Goal: Task Accomplishment & Management: Manage account settings

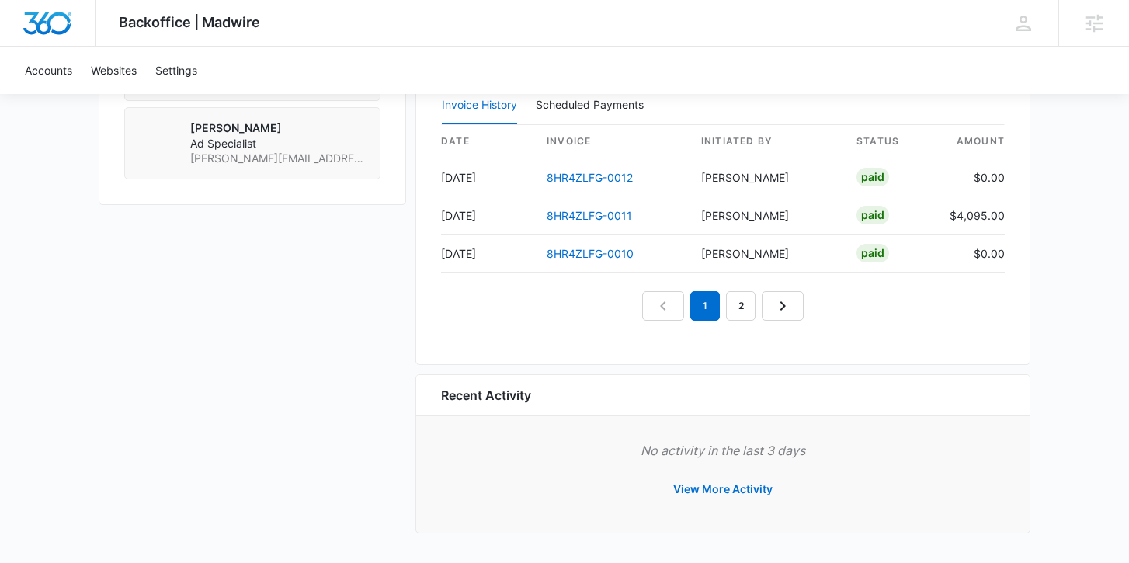
scroll to position [1529, 0]
click at [596, 211] on link "8HR4ZLFG-0011" at bounding box center [589, 216] width 85 height 13
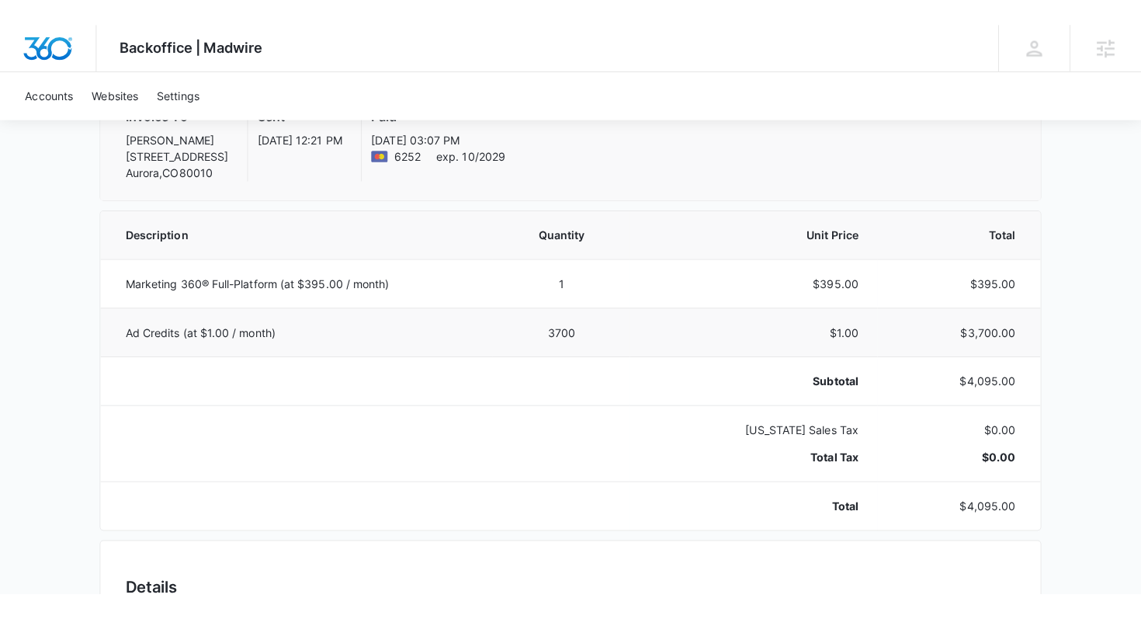
scroll to position [196, 0]
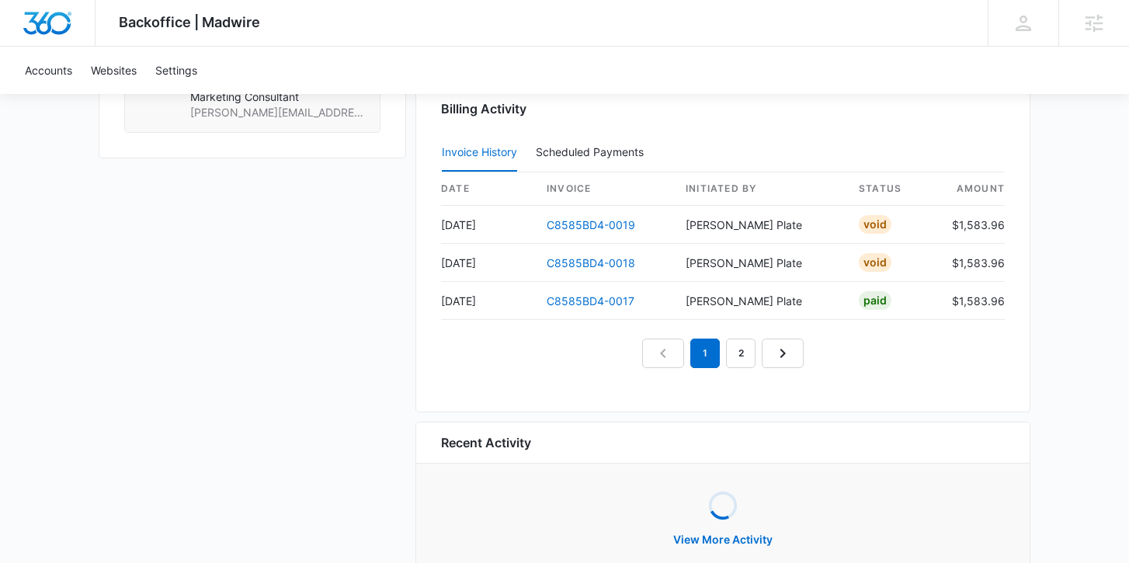
scroll to position [1403, 0]
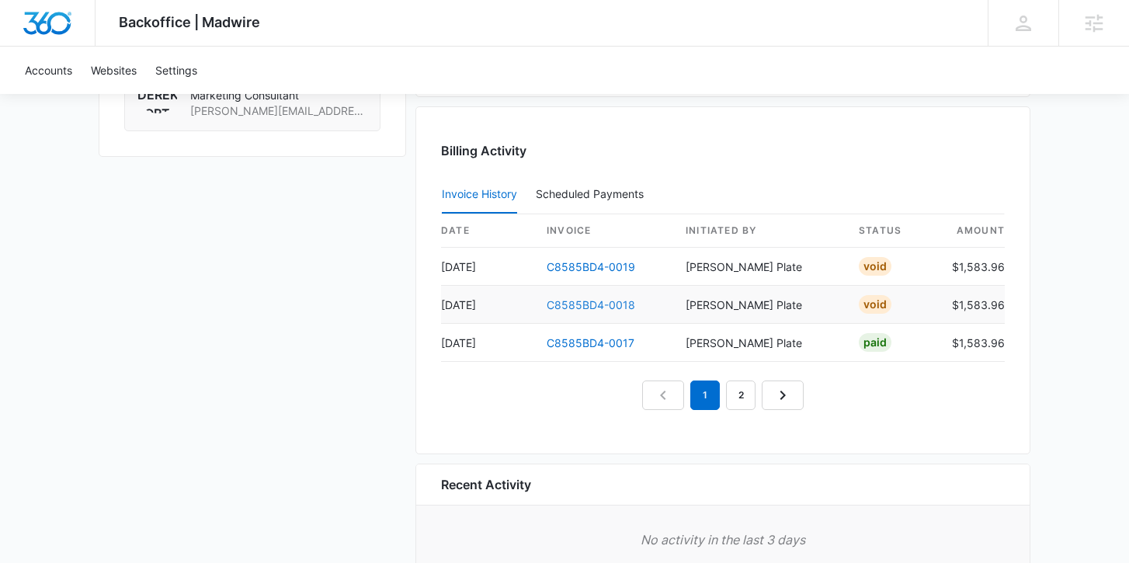
click at [604, 304] on link "C8585BD4-0018" at bounding box center [591, 304] width 89 height 13
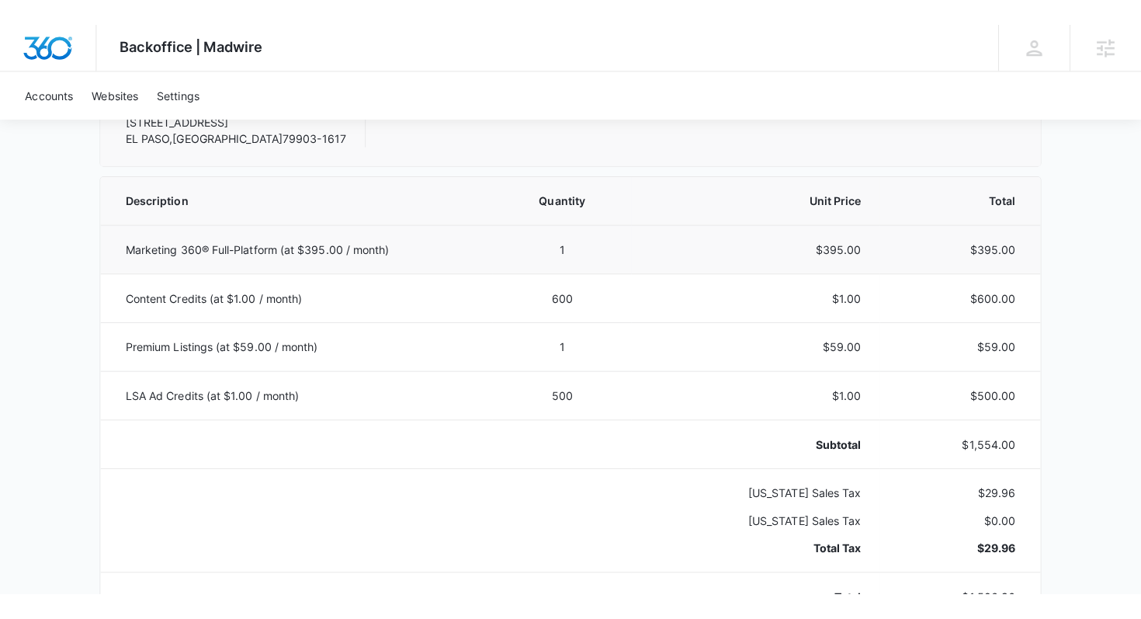
scroll to position [269, 0]
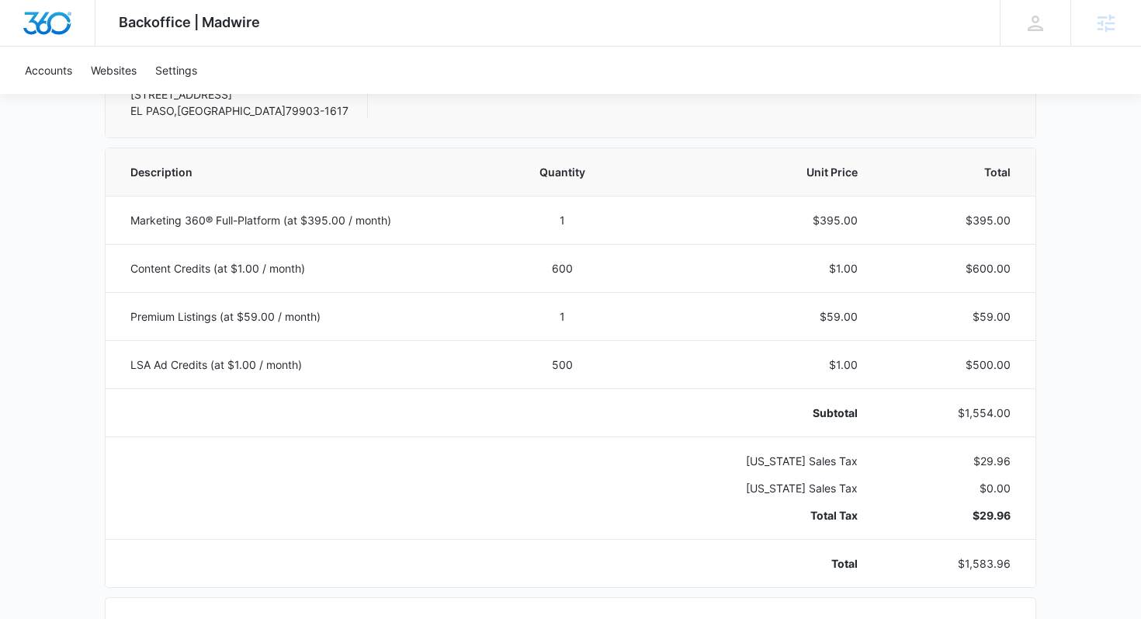
click at [749, 4] on div "Backoffice | Madwire Apps Settings MP Madeline Plate madeline.plate@madwire.com…" at bounding box center [570, 23] width 1141 height 47
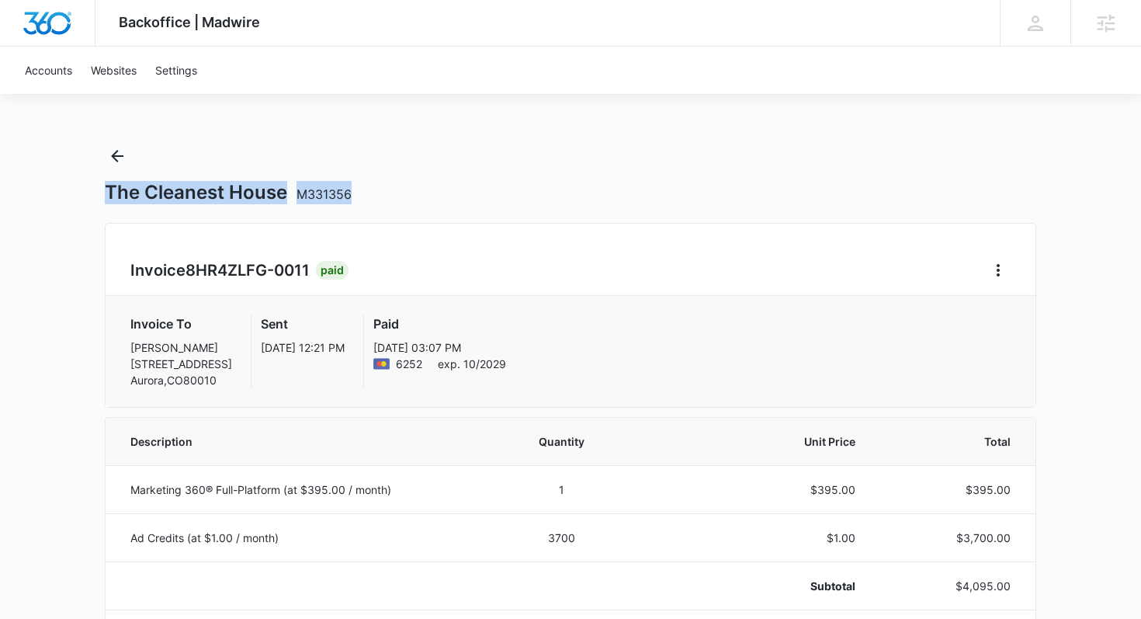
drag, startPoint x: 386, startPoint y: 189, endPoint x: 78, endPoint y: 191, distance: 308.3
copy h1 "The Cleanest House M331356"
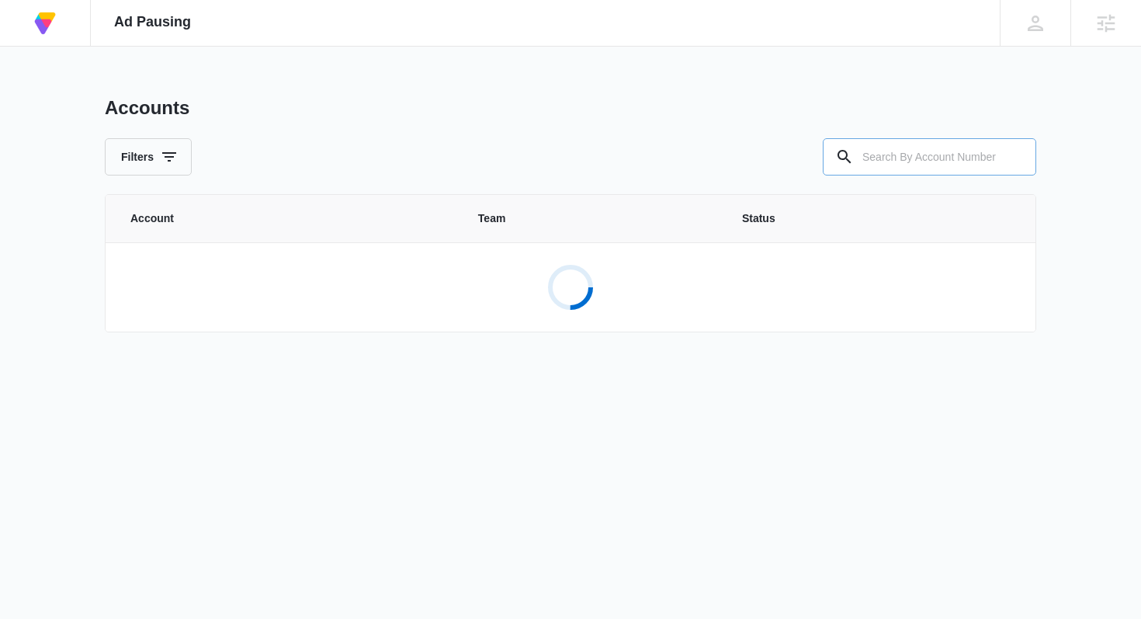
click at [931, 160] on input "text" at bounding box center [930, 156] width 214 height 37
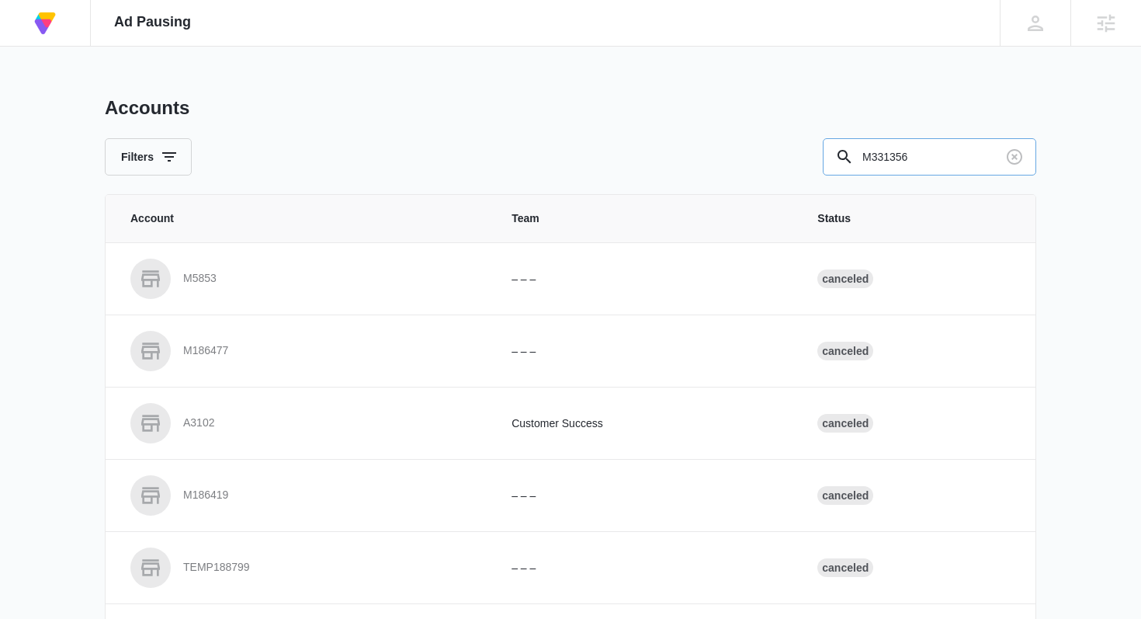
type input "M331356"
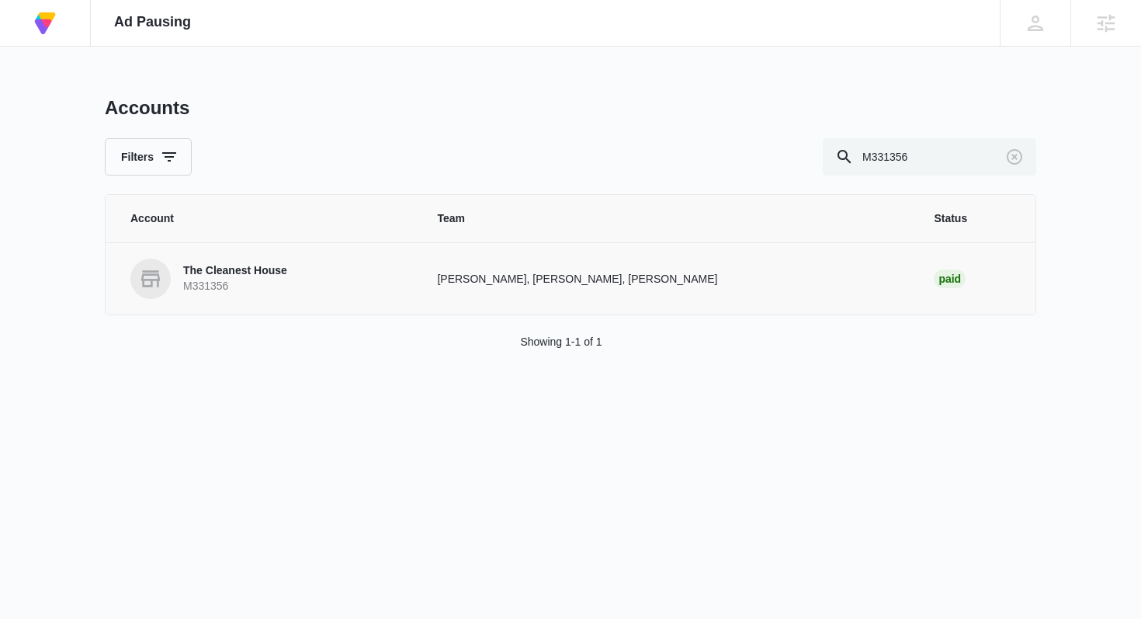
click at [248, 269] on p "The Cleanest House" at bounding box center [235, 271] width 104 height 16
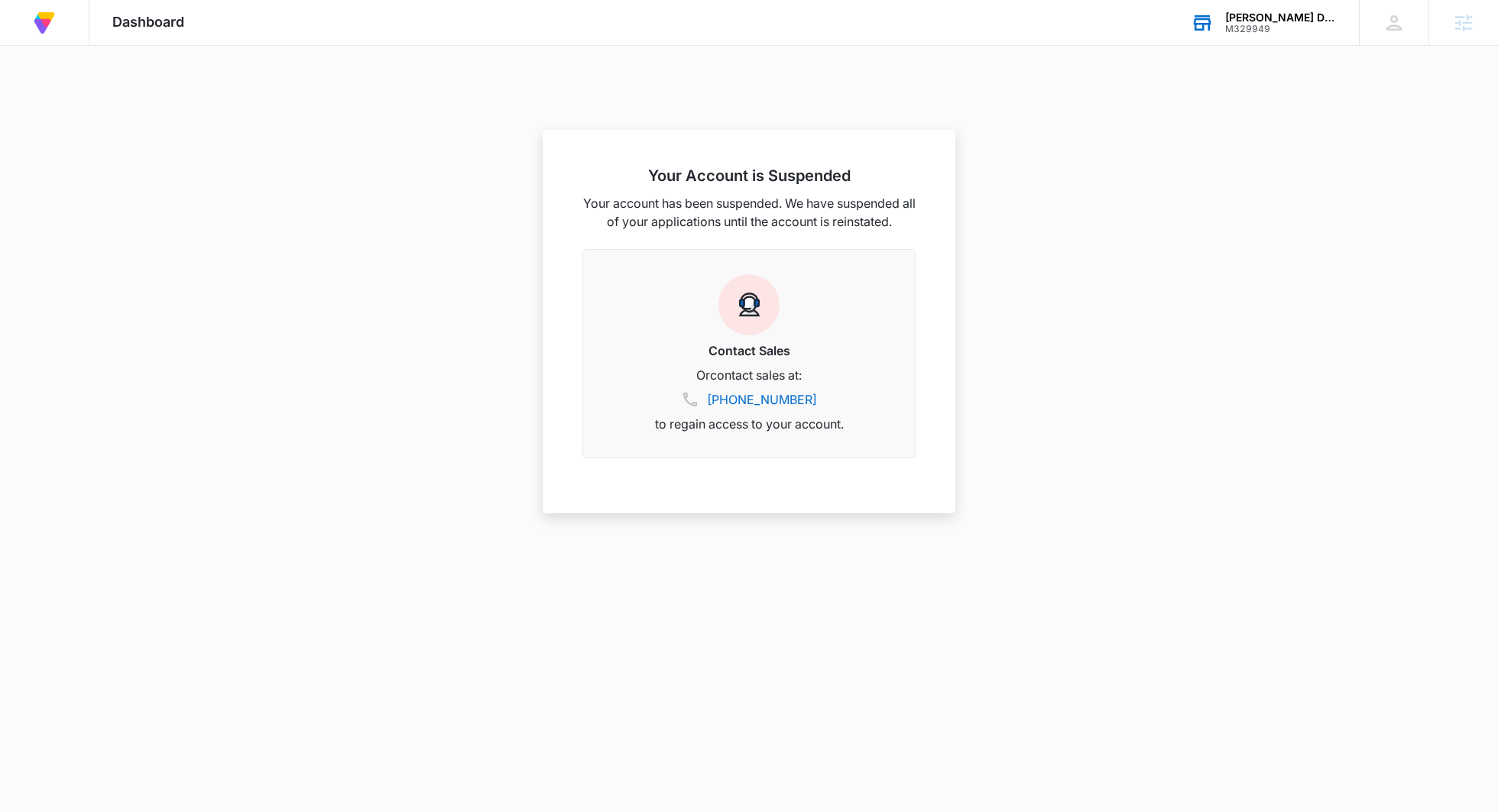
click at [1253, 17] on div "[PERSON_NAME] Design" at bounding box center [1280, 18] width 111 height 12
type input "abf prin"
click at [1225, 170] on div "ABF Prints, Inc. M42812" at bounding box center [1214, 161] width 229 height 46
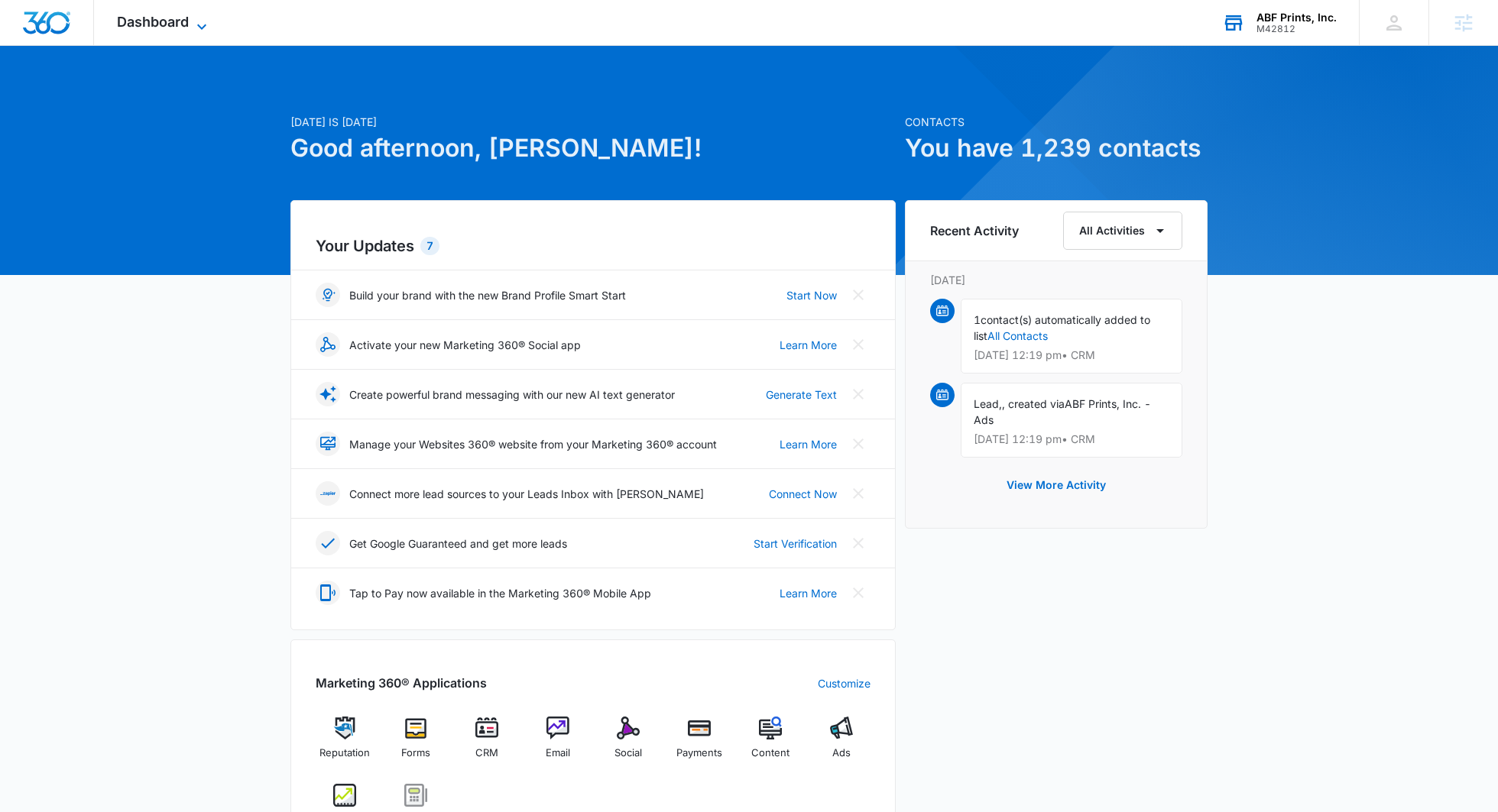
click at [194, 18] on icon at bounding box center [202, 27] width 19 height 19
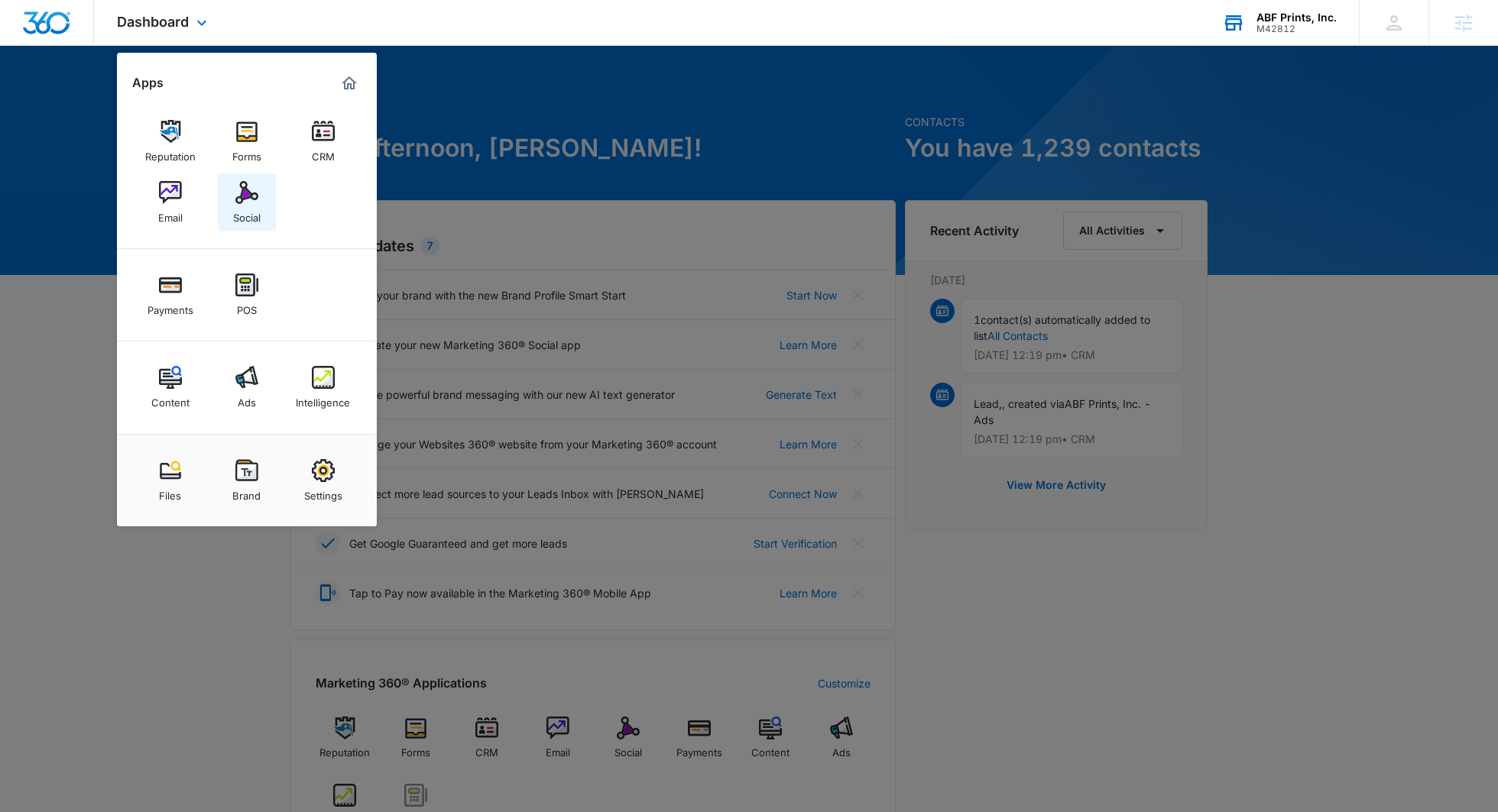
click at [265, 193] on link "Social" at bounding box center [246, 202] width 58 height 58
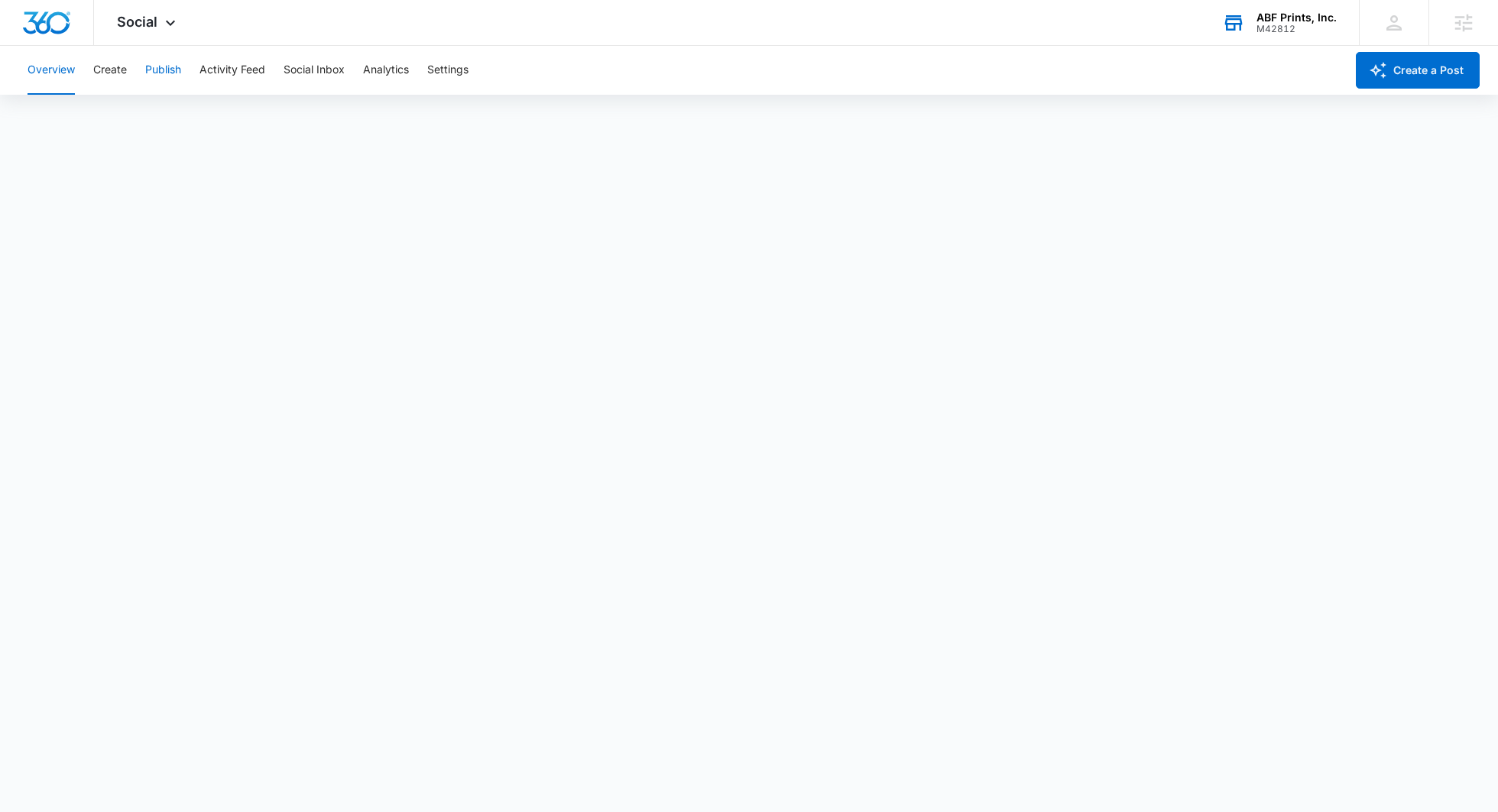
click at [169, 64] on button "Publish" at bounding box center [163, 71] width 35 height 49
click at [104, 116] on button "Schedules" at bounding box center [116, 116] width 52 height 42
click at [83, 62] on div "Overview Create Publish Activity Feed Social Inbox Analytics Settings" at bounding box center [682, 71] width 1327 height 49
click at [64, 63] on button "Overview" at bounding box center [51, 71] width 47 height 49
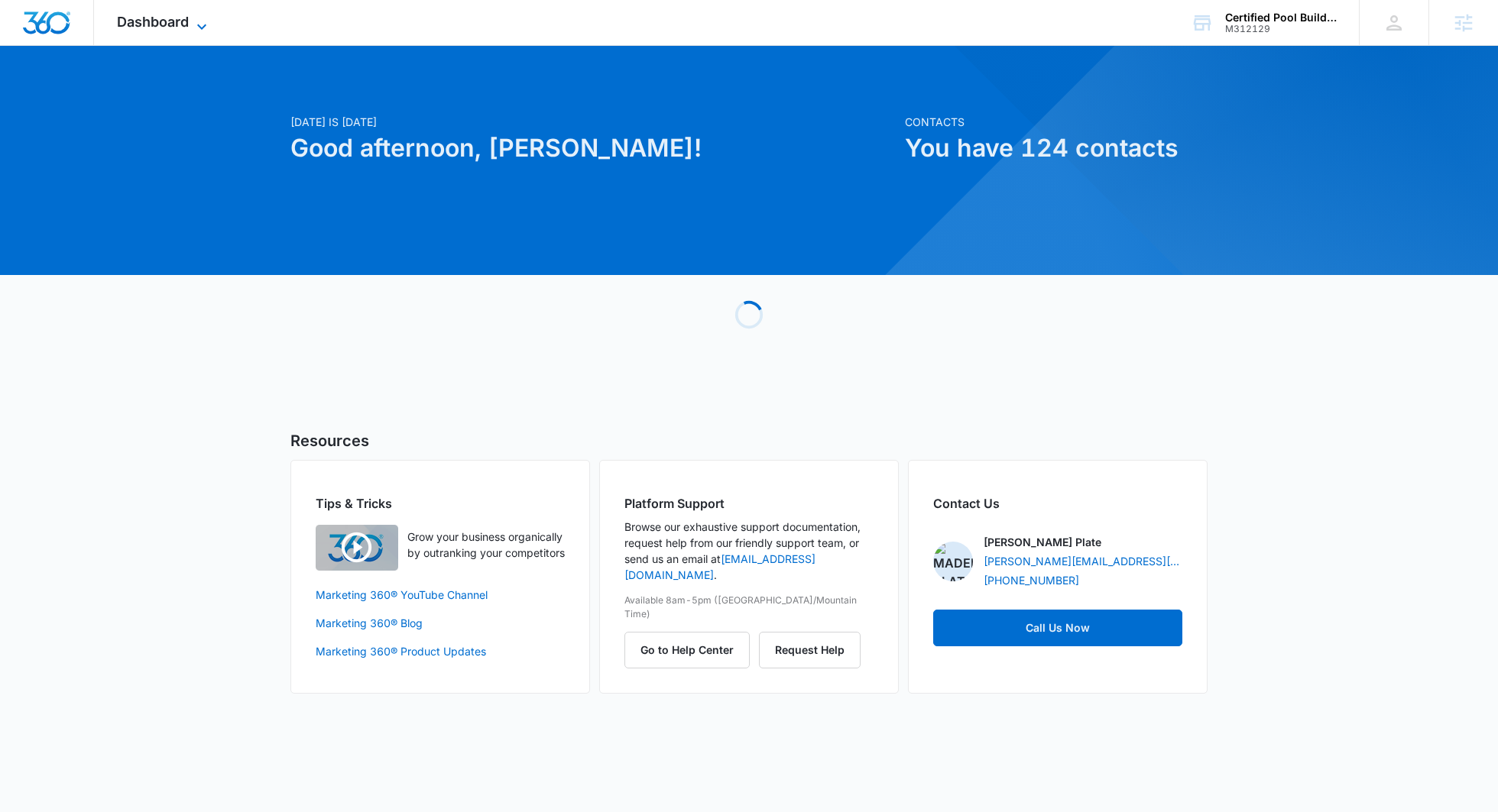
click at [156, 20] on span "Dashboard" at bounding box center [153, 22] width 72 height 16
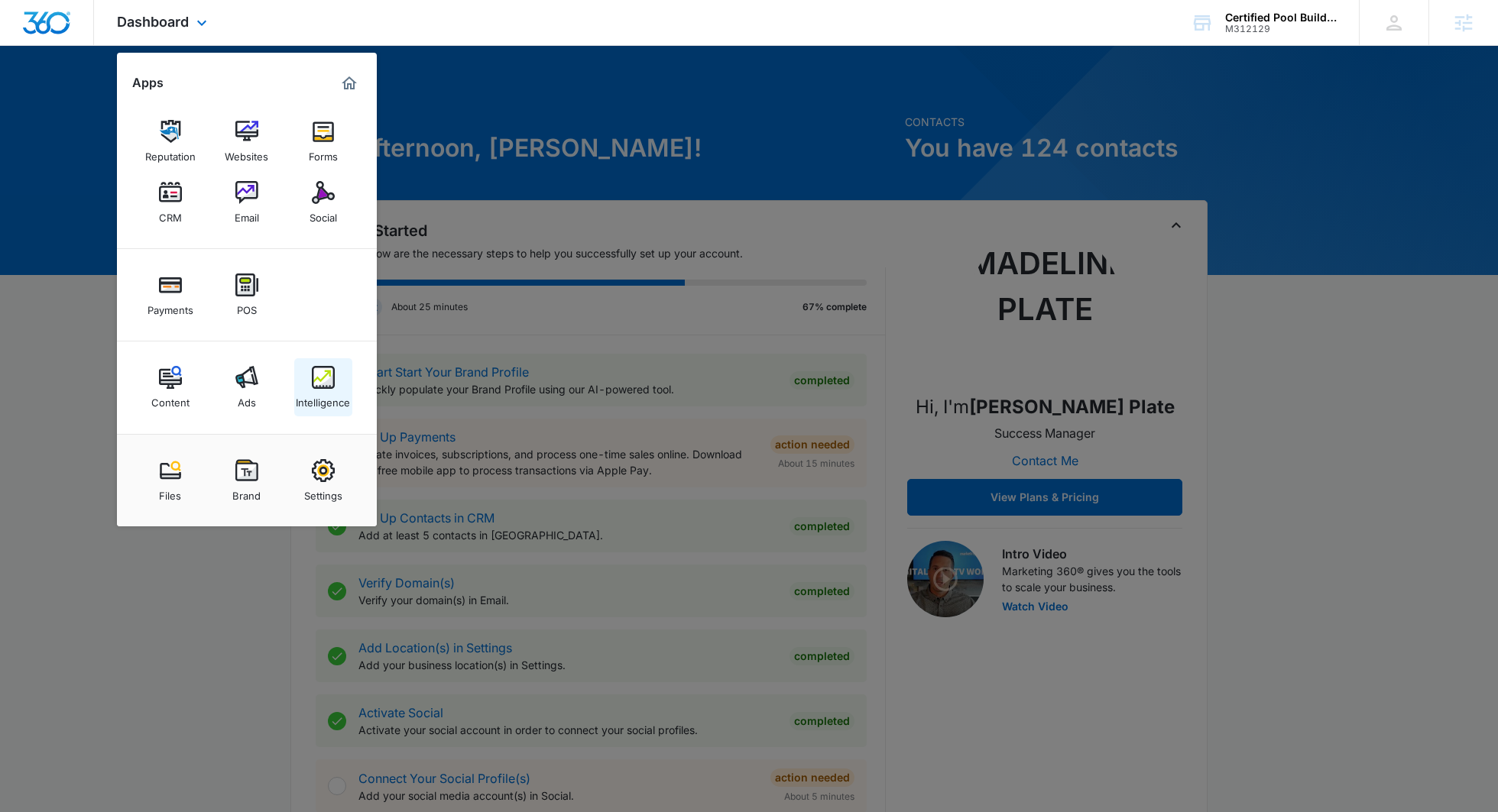
click at [345, 387] on link "Intelligence" at bounding box center [323, 387] width 58 height 58
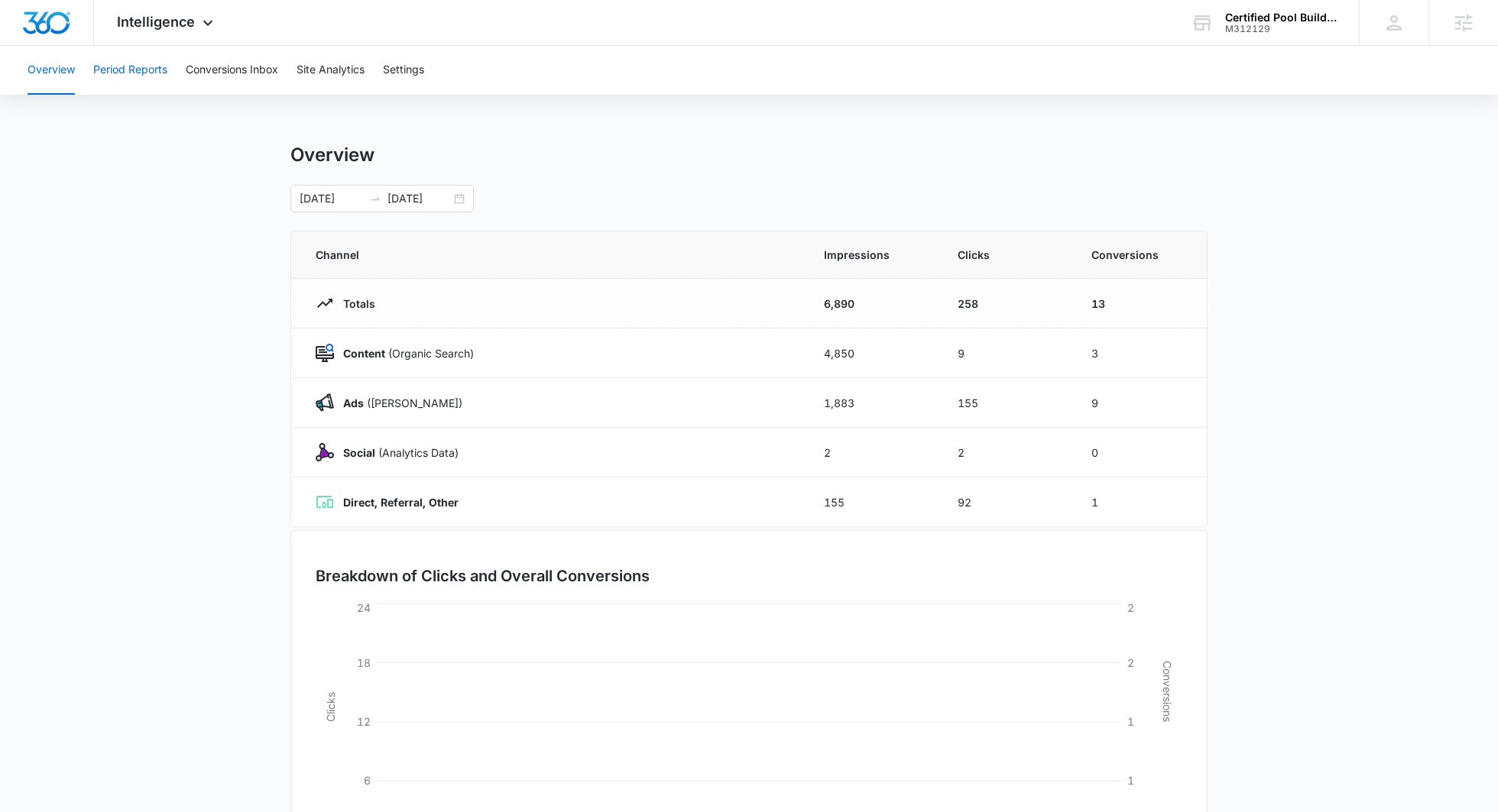
click at [157, 56] on button "Period Reports" at bounding box center [130, 71] width 74 height 49
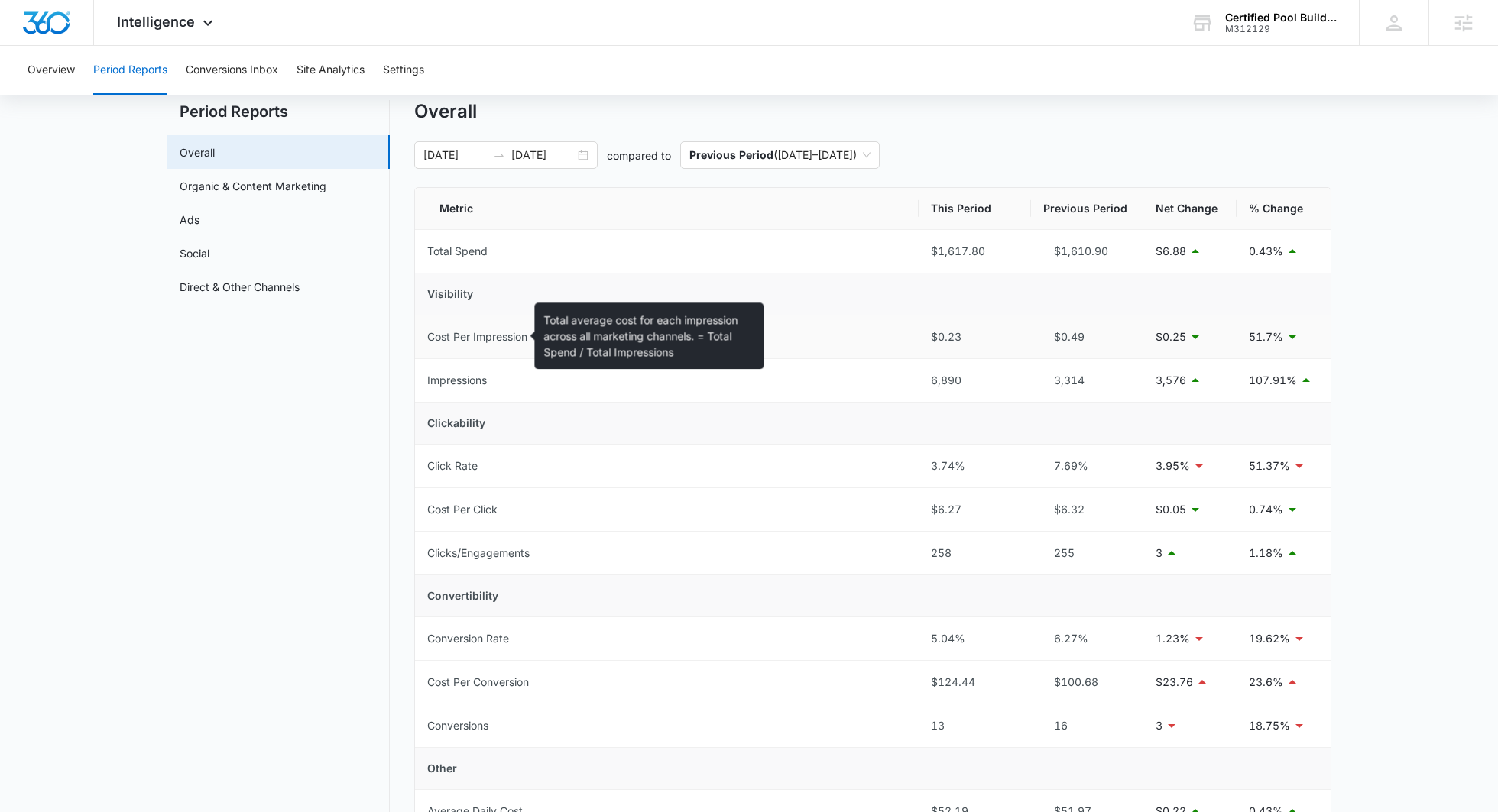
scroll to position [40, 0]
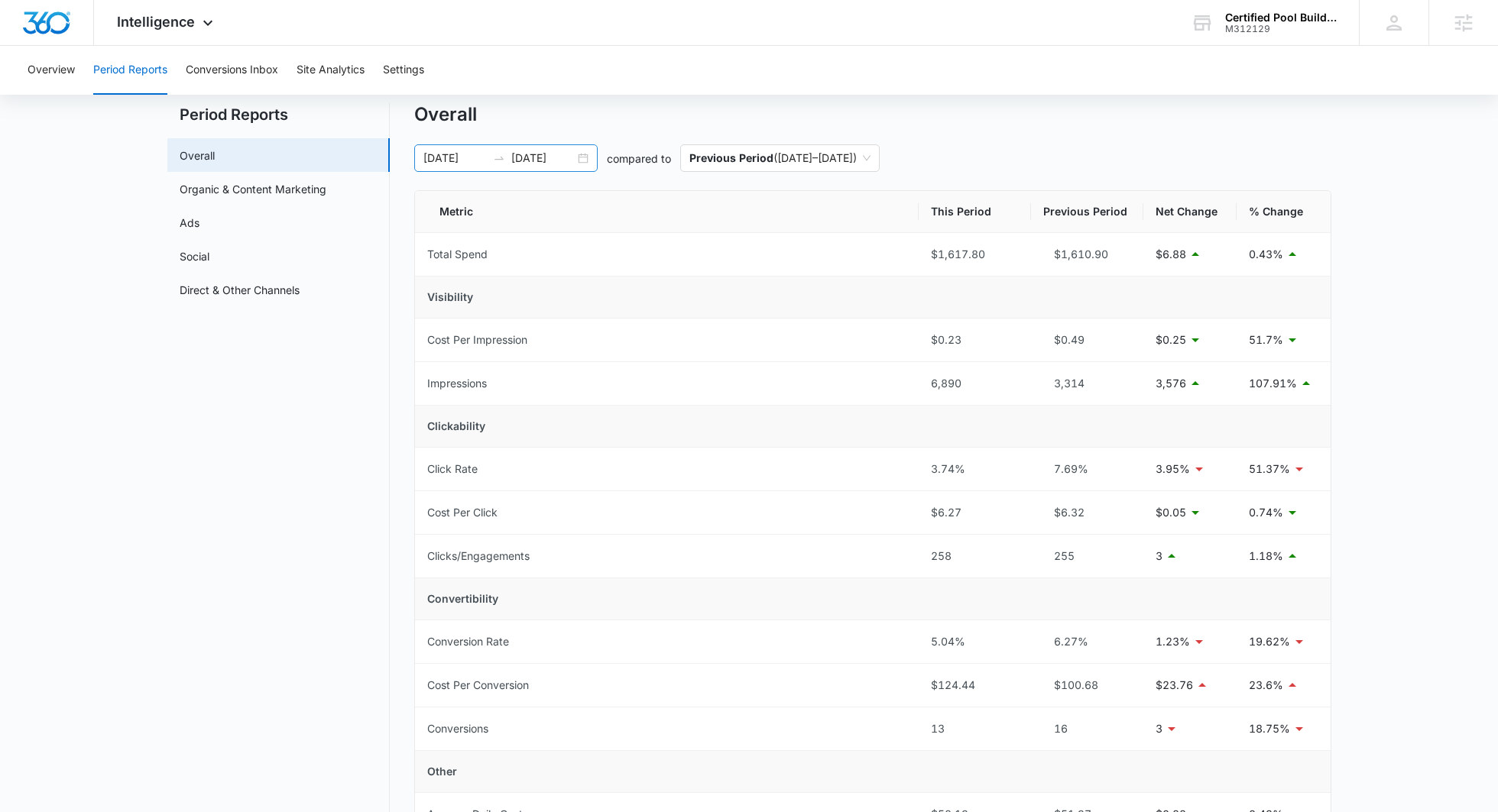
click at [528, 159] on input "[DATE]" at bounding box center [542, 157] width 63 height 17
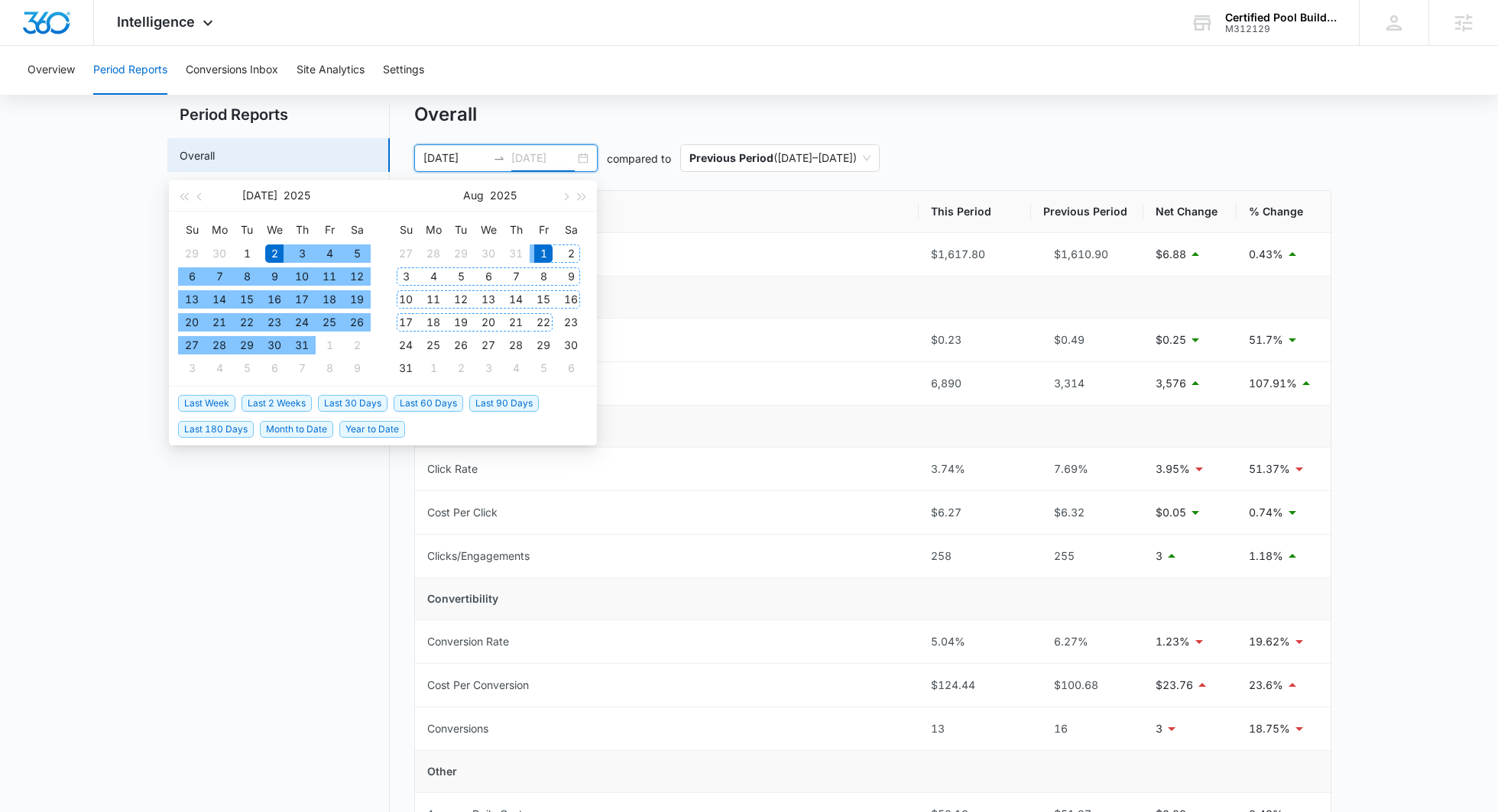
type input "[DATE]"
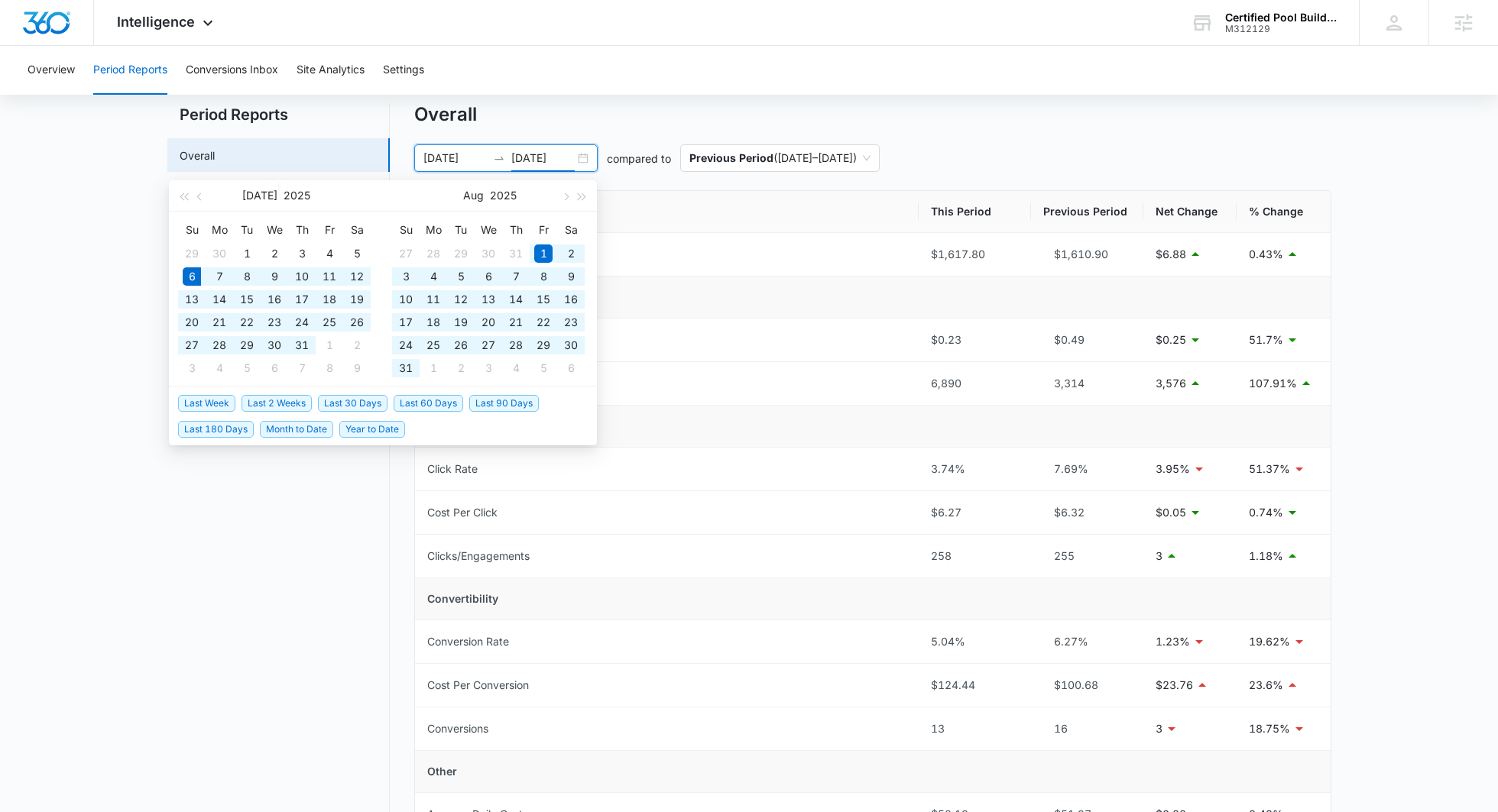
click at [436, 401] on span "Last 60 Days" at bounding box center [428, 403] width 70 height 17
type input "[DATE]"
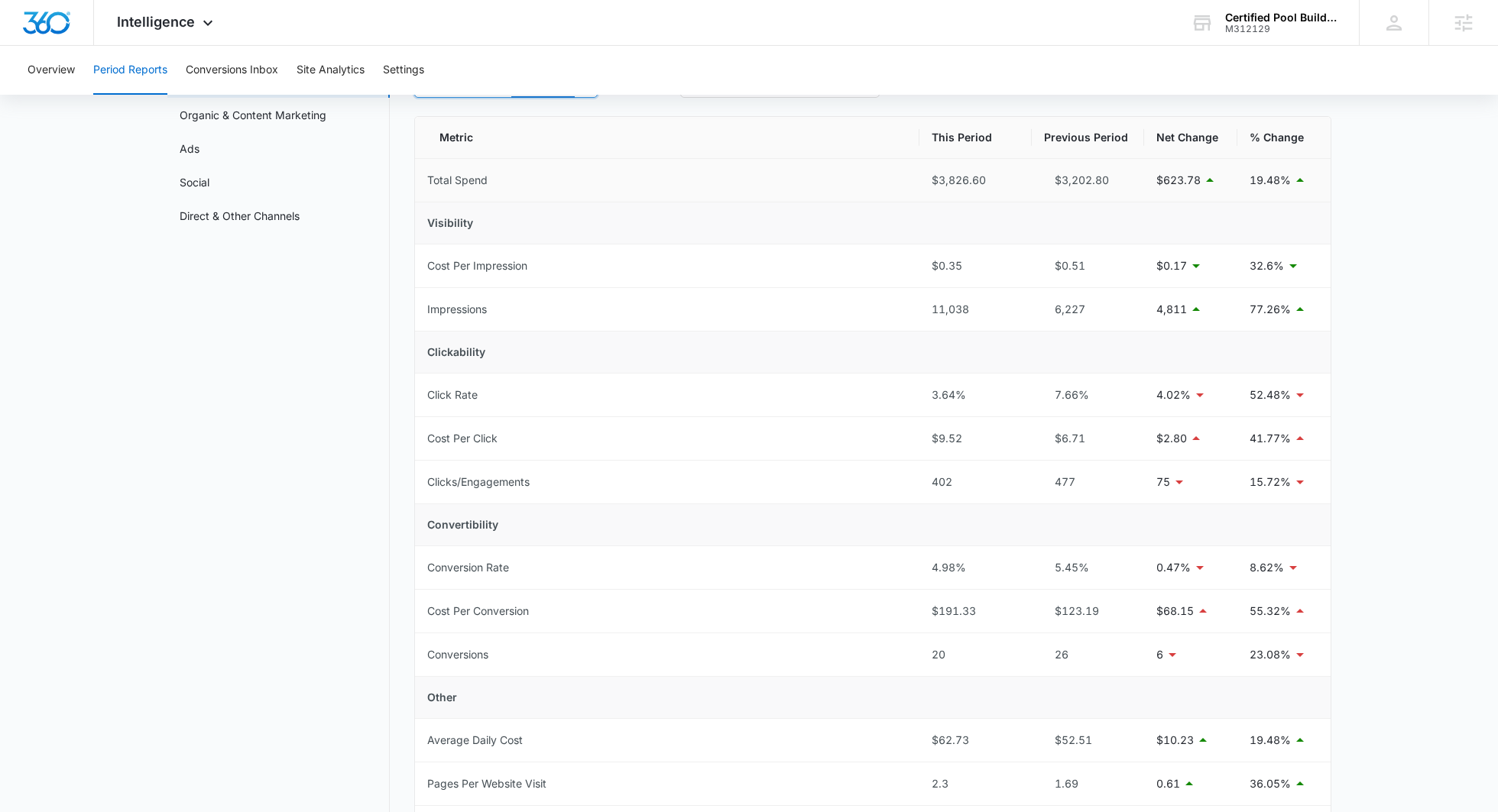
scroll to position [52, 0]
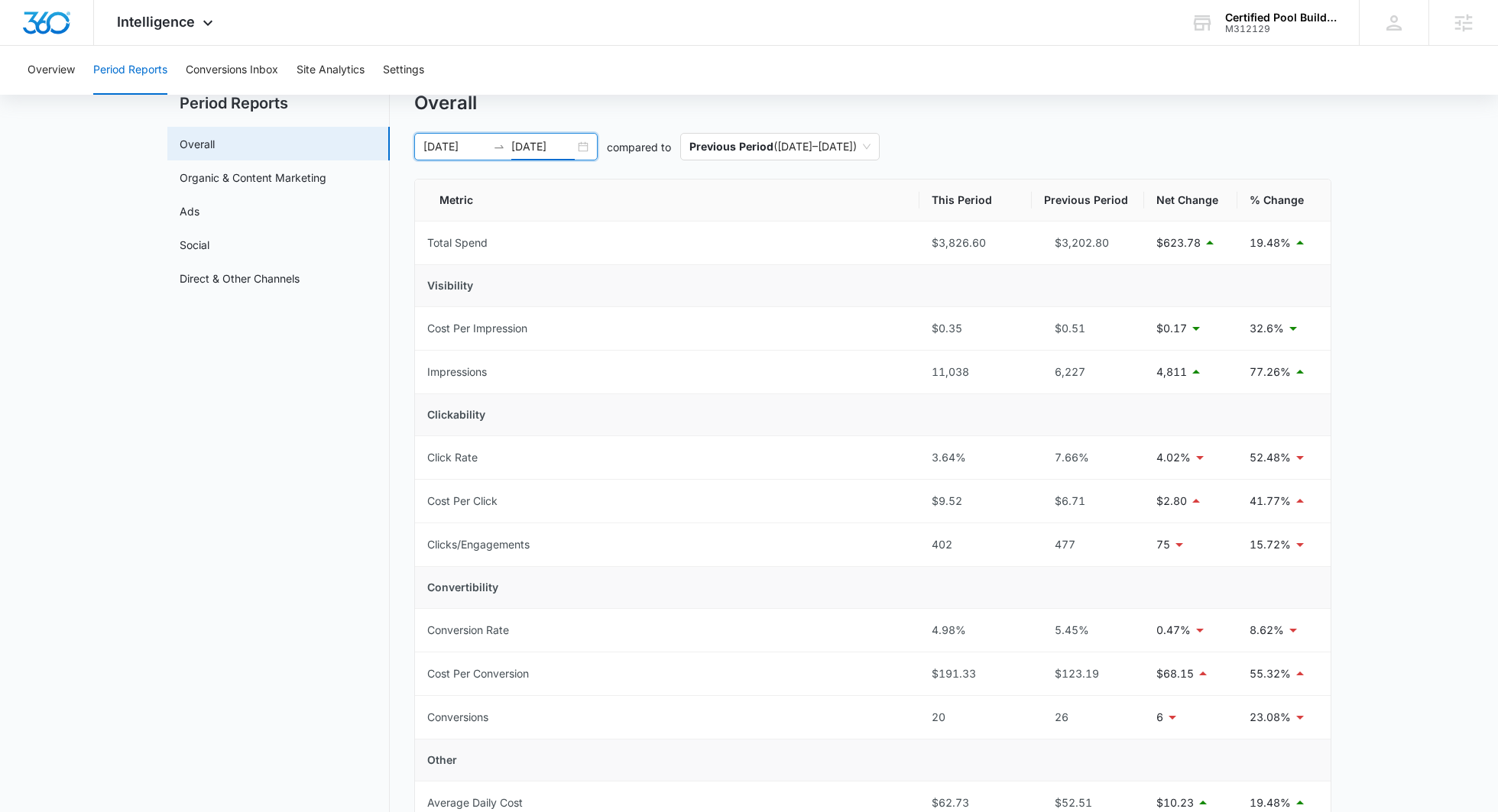
click at [542, 149] on input "[DATE]" at bounding box center [542, 147] width 63 height 17
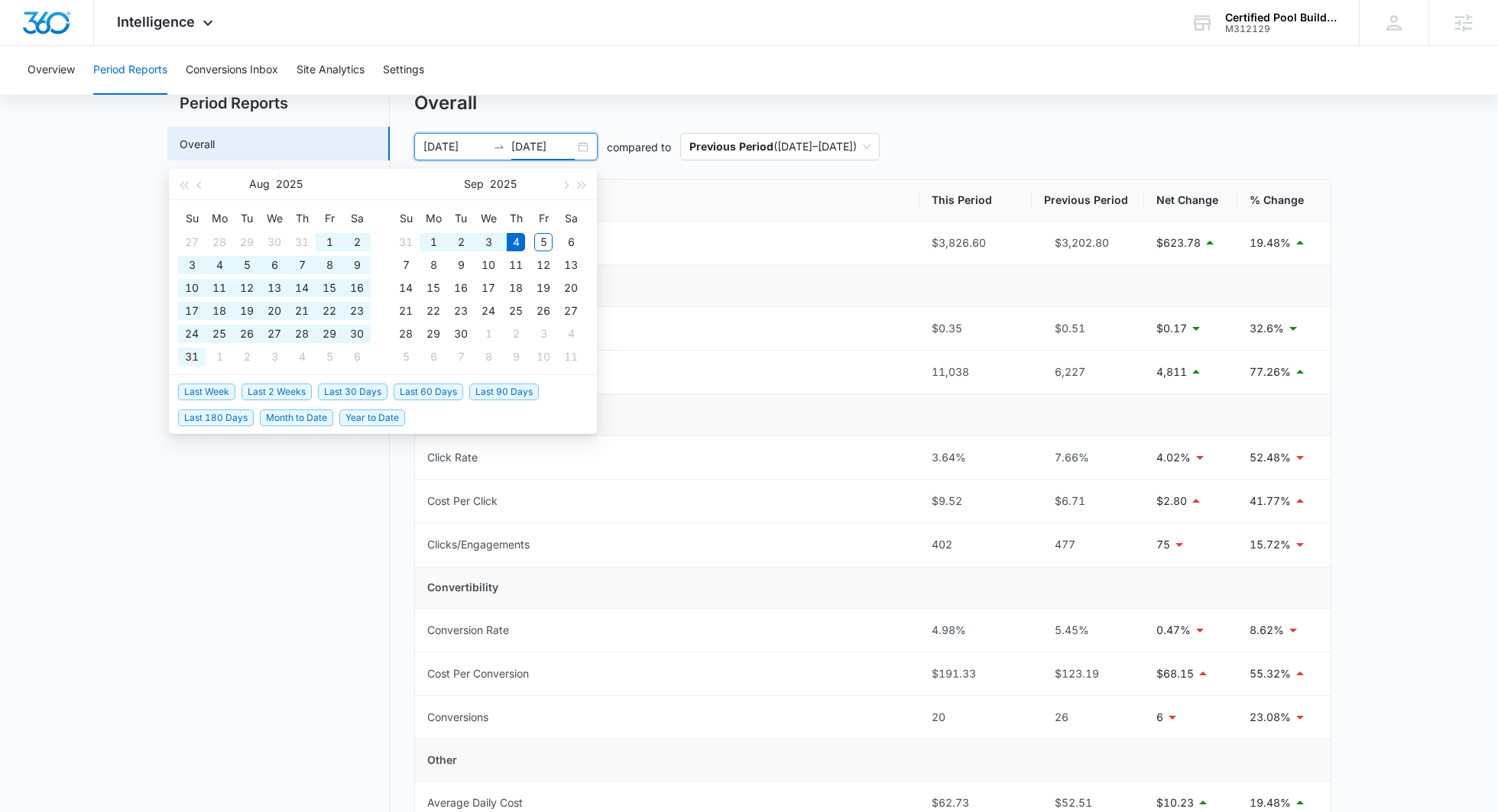
type input "[DATE]"
click at [365, 392] on span "Last 30 Days" at bounding box center [352, 392] width 70 height 17
type input "[DATE]"
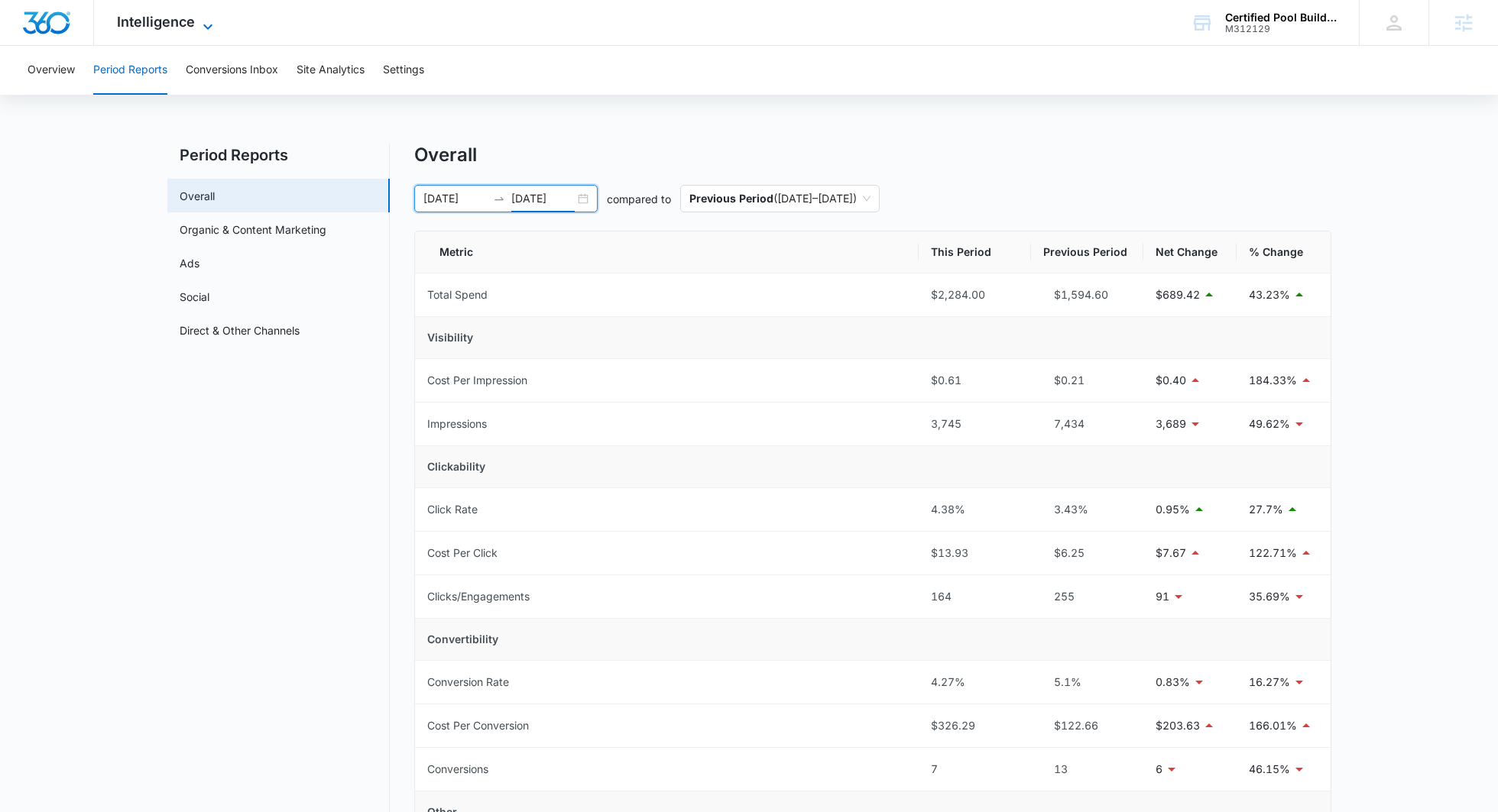
click at [154, 17] on span "Intelligence" at bounding box center [156, 22] width 78 height 16
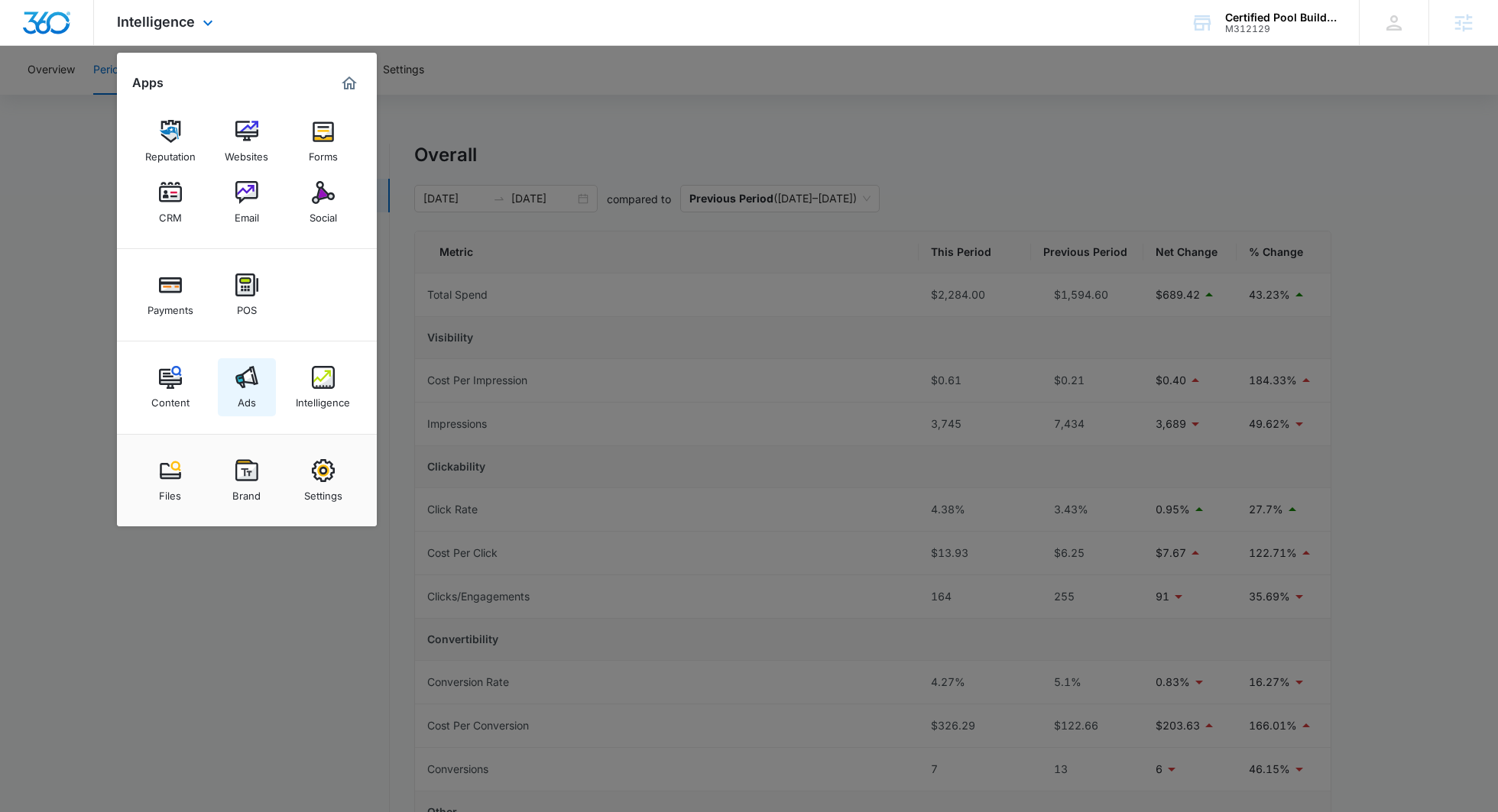
click at [254, 385] on img at bounding box center [246, 377] width 23 height 23
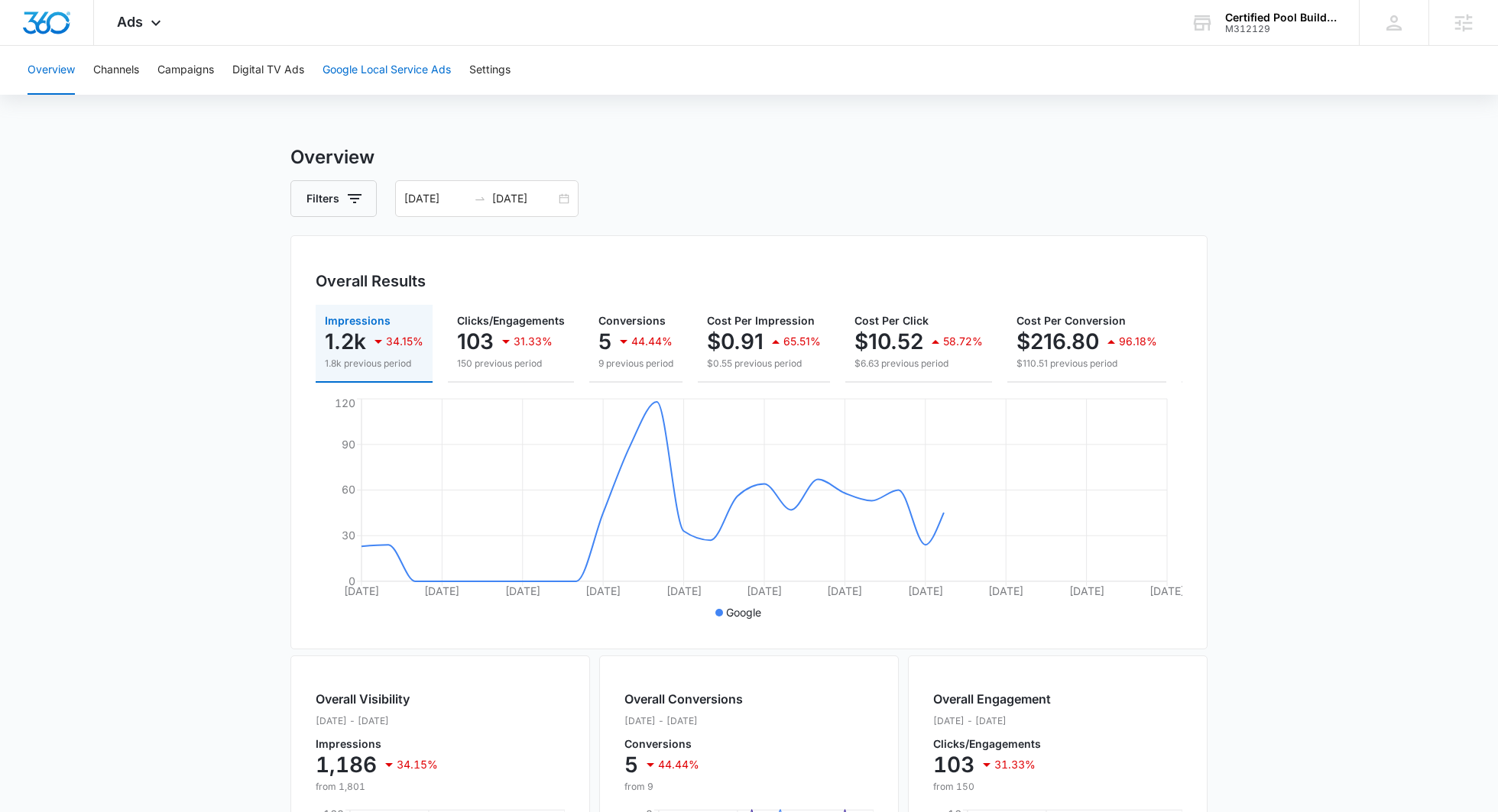
click at [391, 74] on button "Google Local Service Ads" at bounding box center [387, 71] width 128 height 49
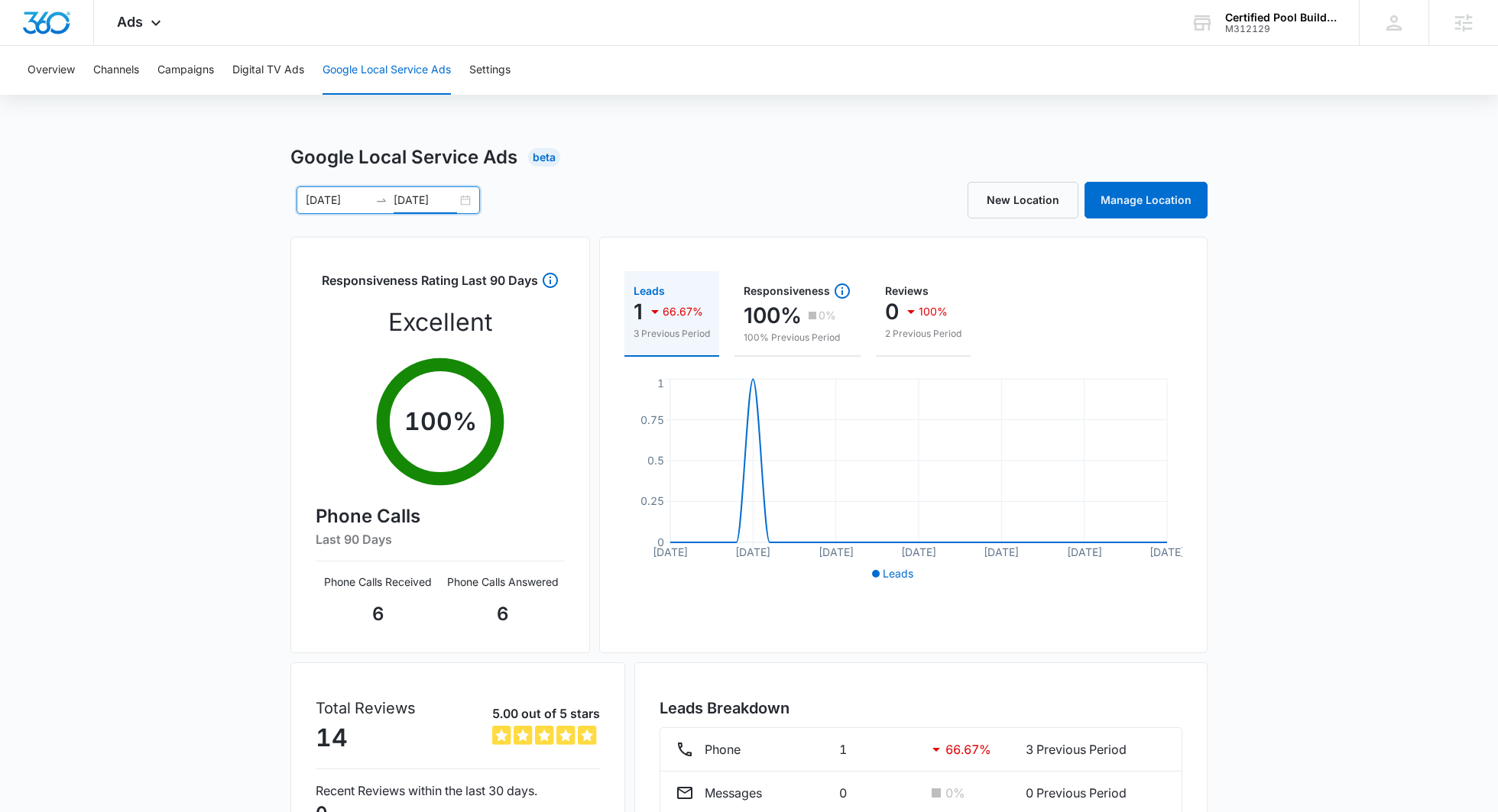
click at [425, 206] on input "[DATE]" at bounding box center [425, 200] width 63 height 17
click at [581, 184] on div "[DATE] [DATE] [DATE] Su Mo Tu We Th Fr Sa 27 28 29 30 31 1 2 3 4 5 6 7 8 9 10 1…" at bounding box center [749, 200] width 917 height 36
click at [443, 195] on input "[DATE]" at bounding box center [425, 200] width 63 height 17
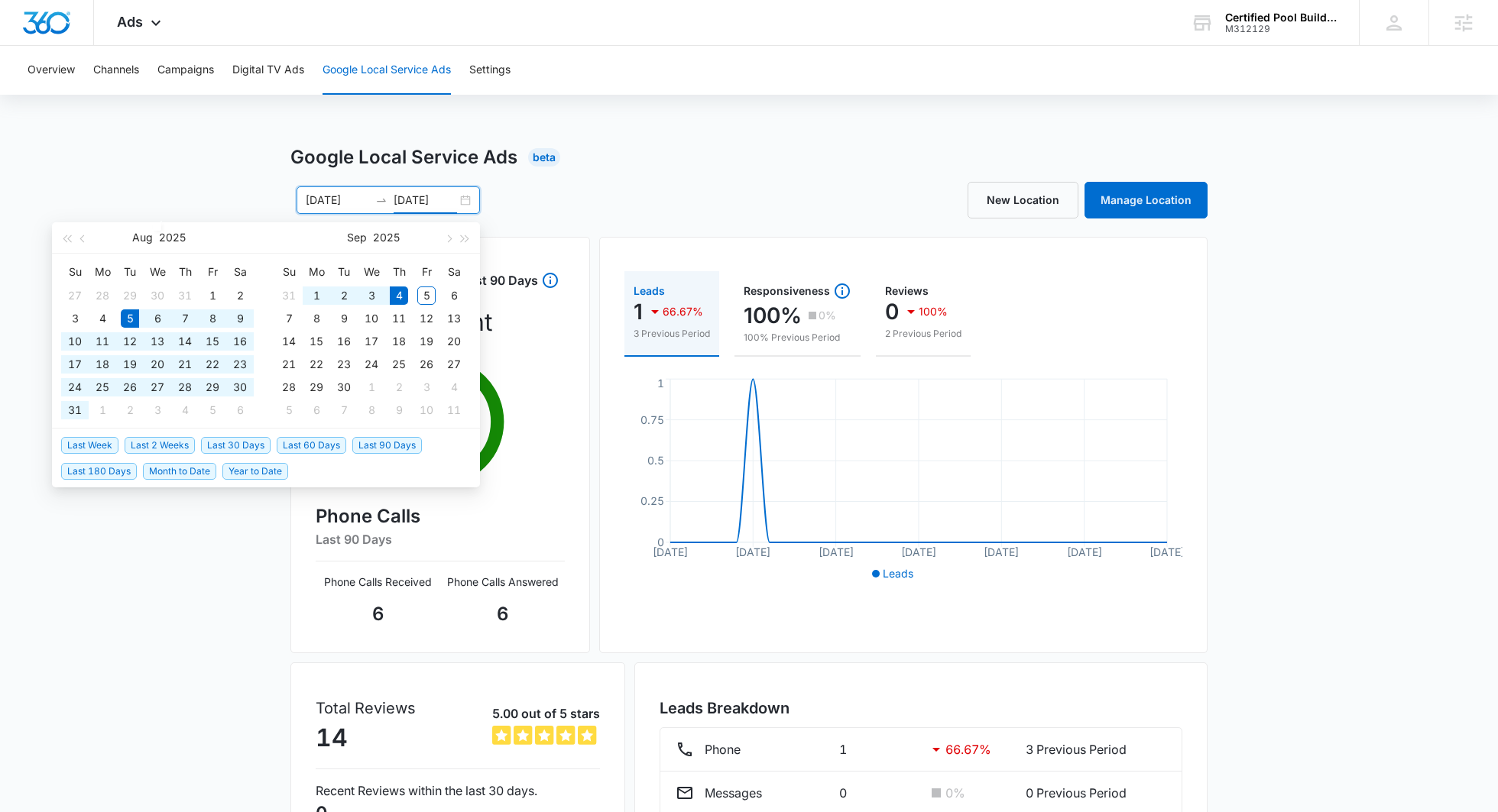
click at [407, 446] on span "Last 90 Days" at bounding box center [387, 445] width 70 height 17
type input "[DATE]"
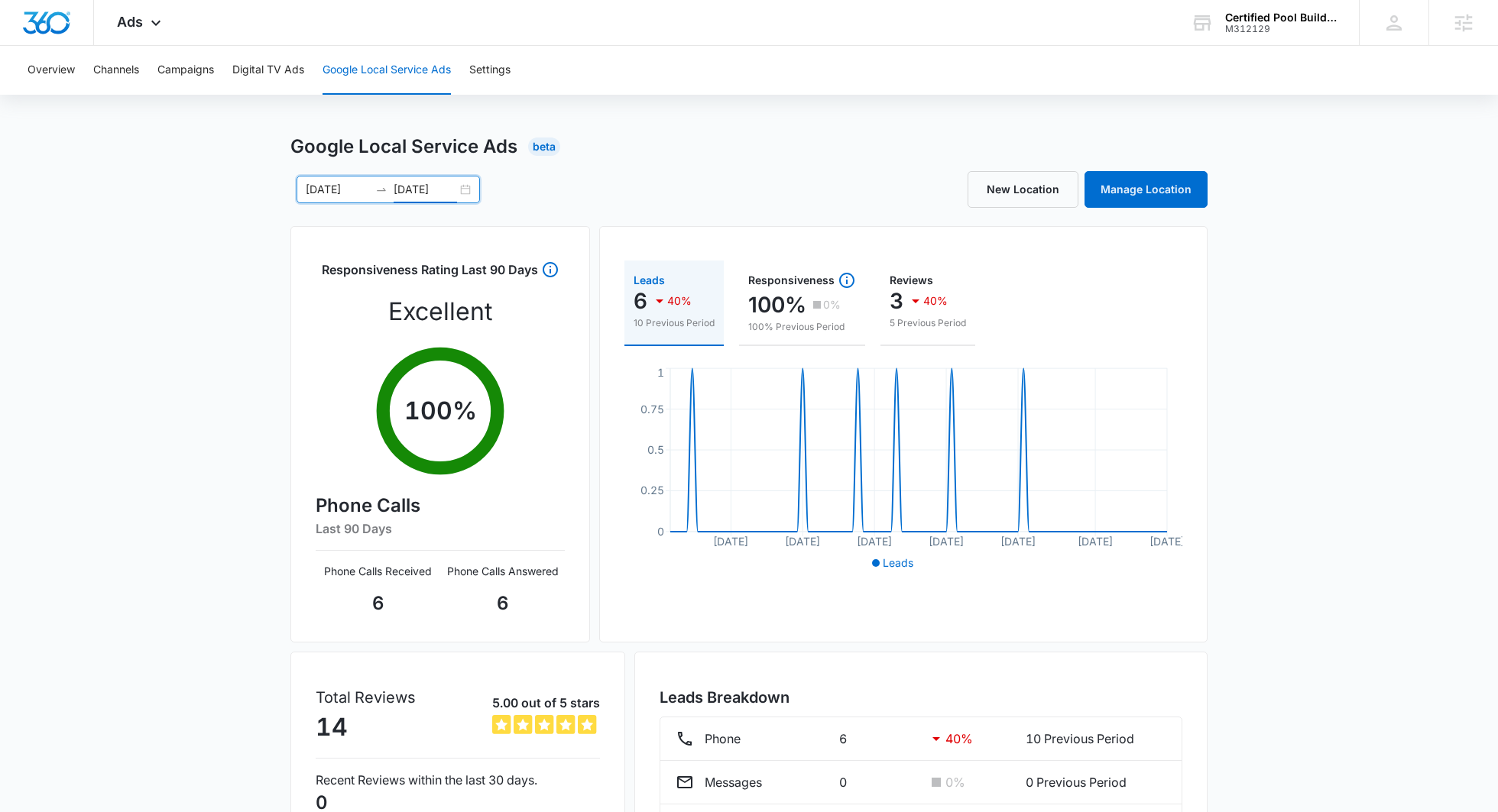
click at [675, 200] on div "[DATE] [DATE] [DATE] Su Mo Tu We Th Fr Sa 27 28 29 30 31 1 2 3 4 5 6 7 8 9 10 1…" at bounding box center [520, 190] width 459 height 28
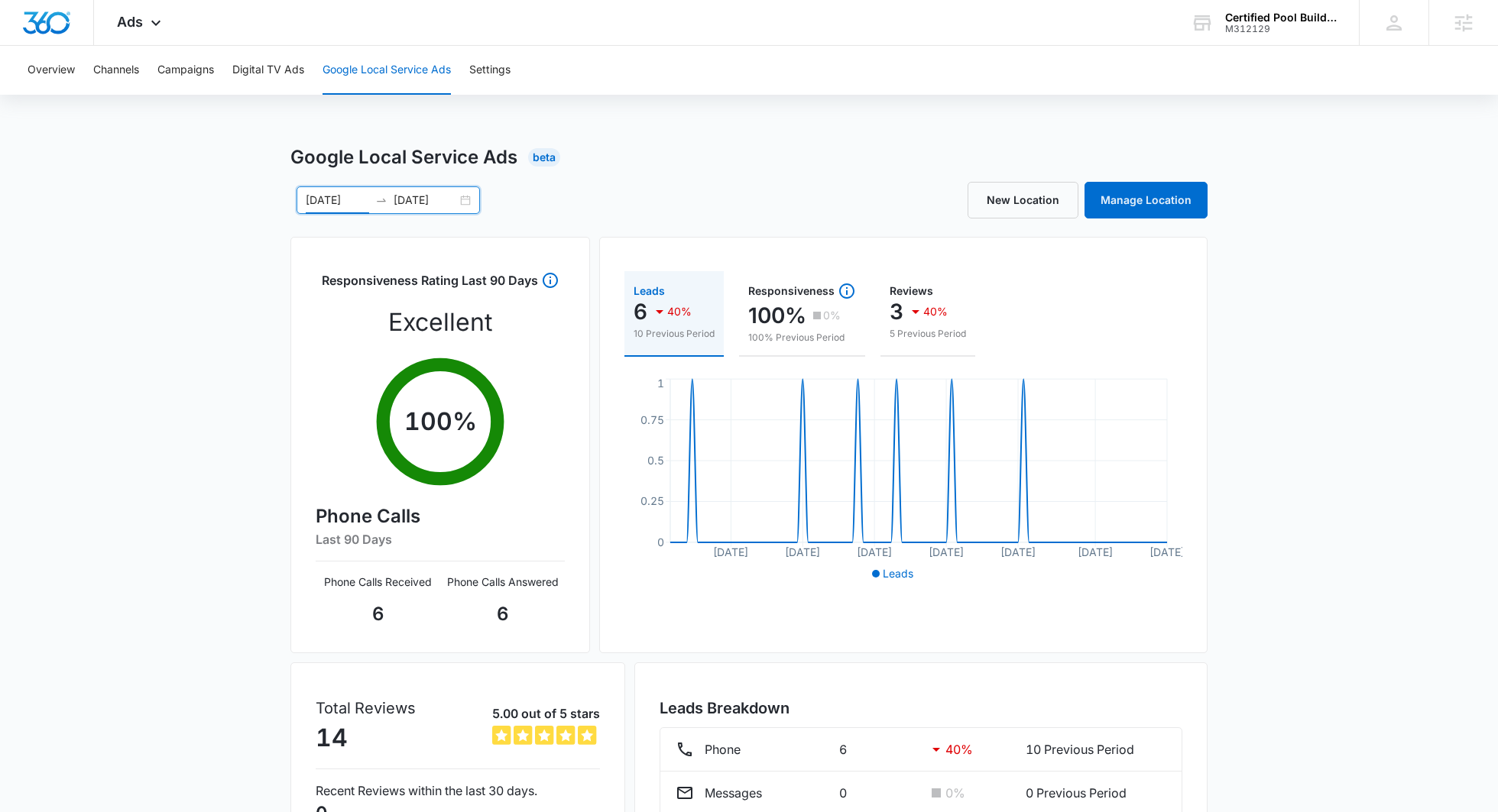
click at [349, 200] on input "[DATE]" at bounding box center [338, 200] width 63 height 17
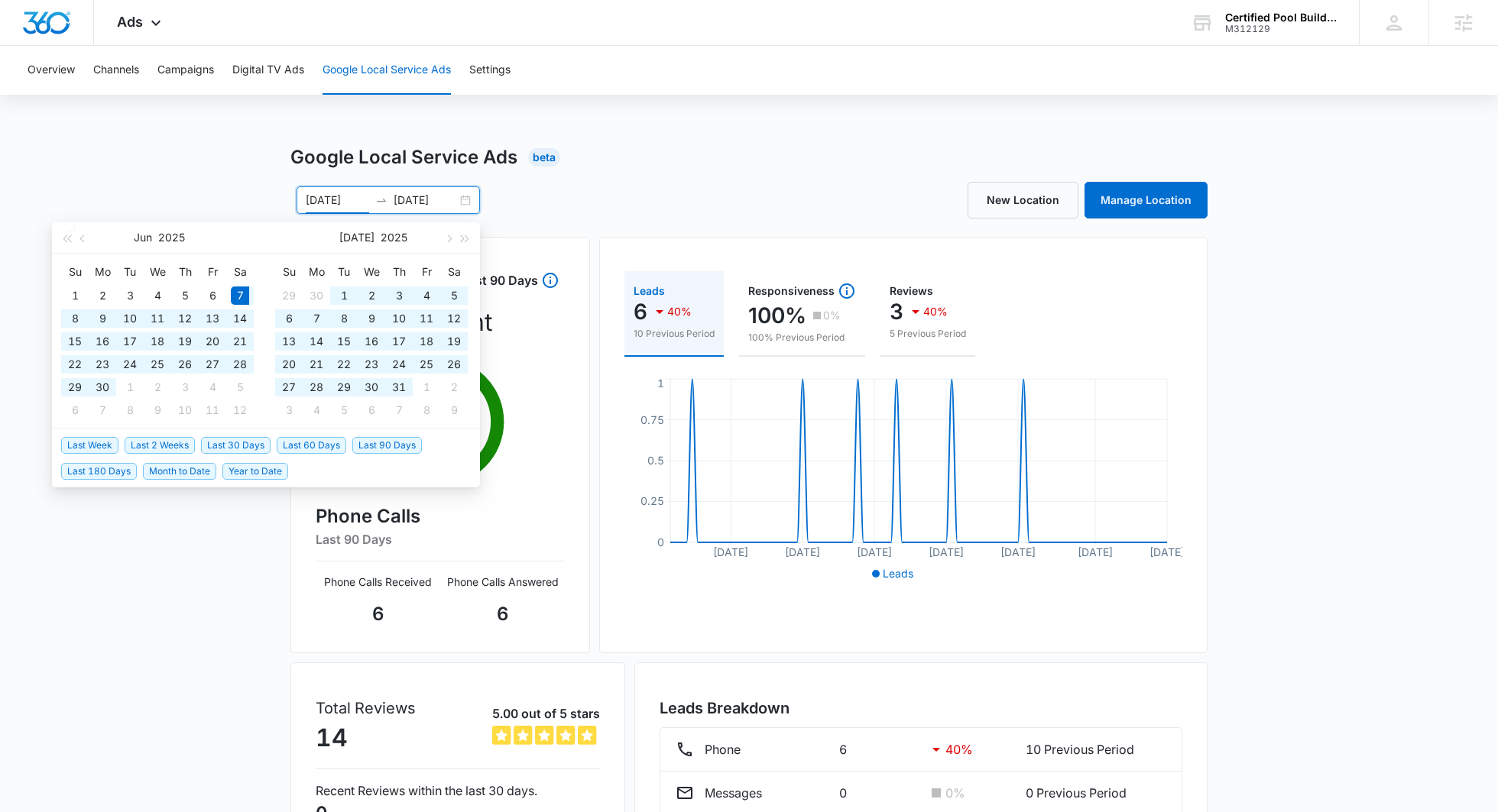
click at [232, 445] on span "Last 30 Days" at bounding box center [235, 445] width 70 height 17
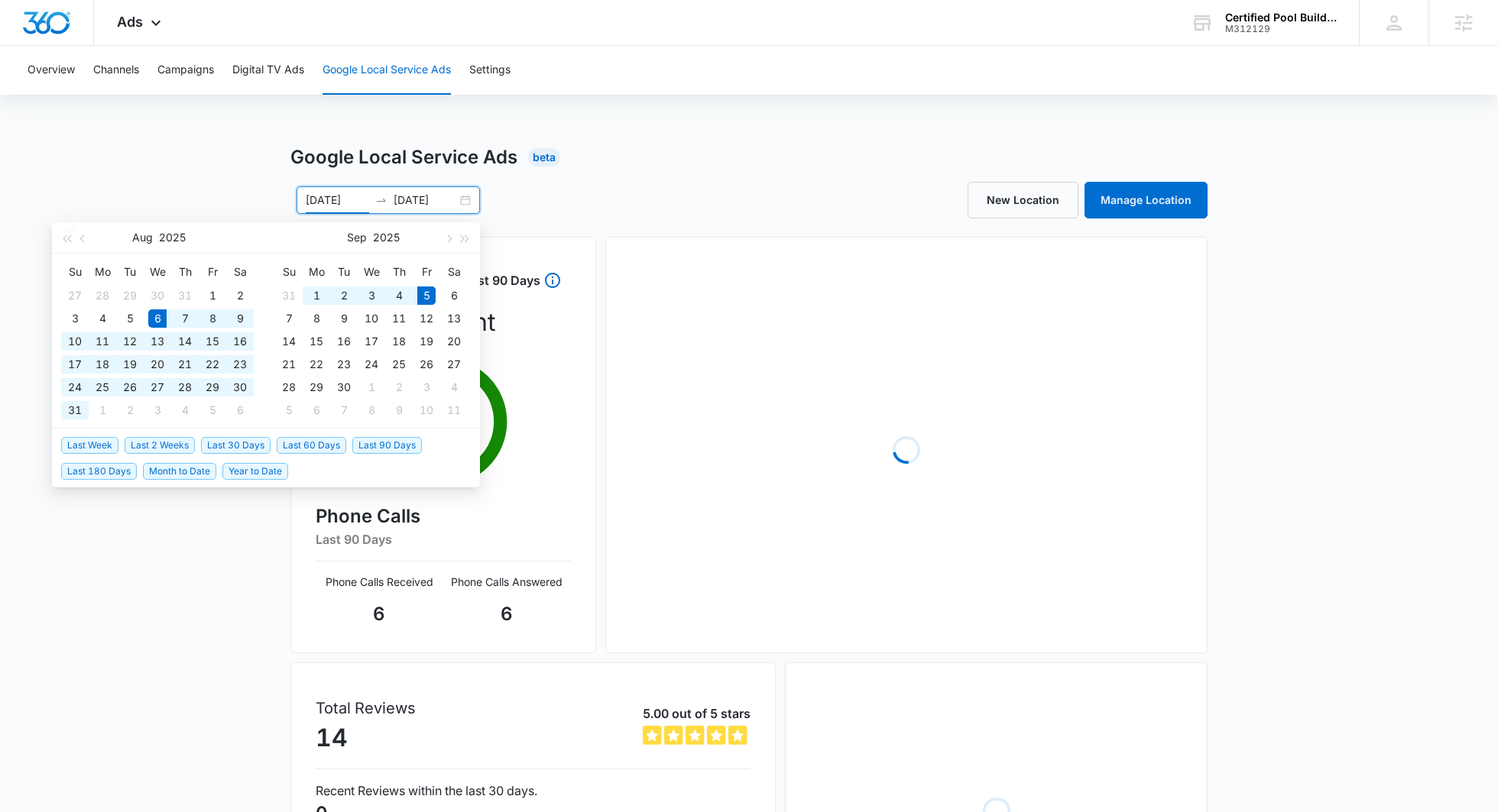
type input "[DATE]"
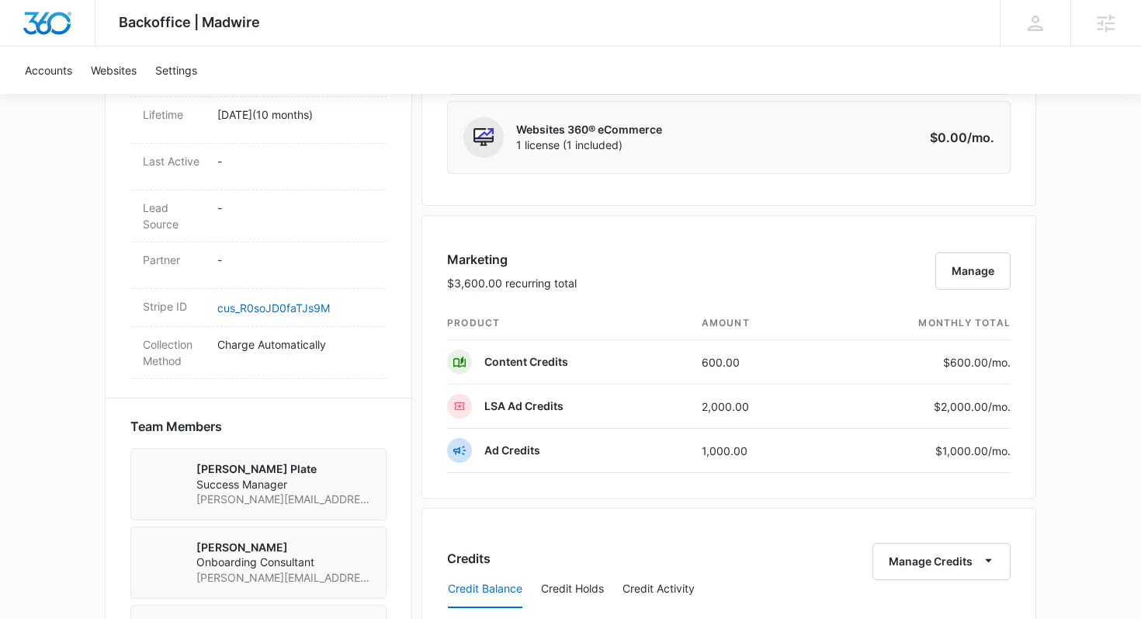
scroll to position [789, 0]
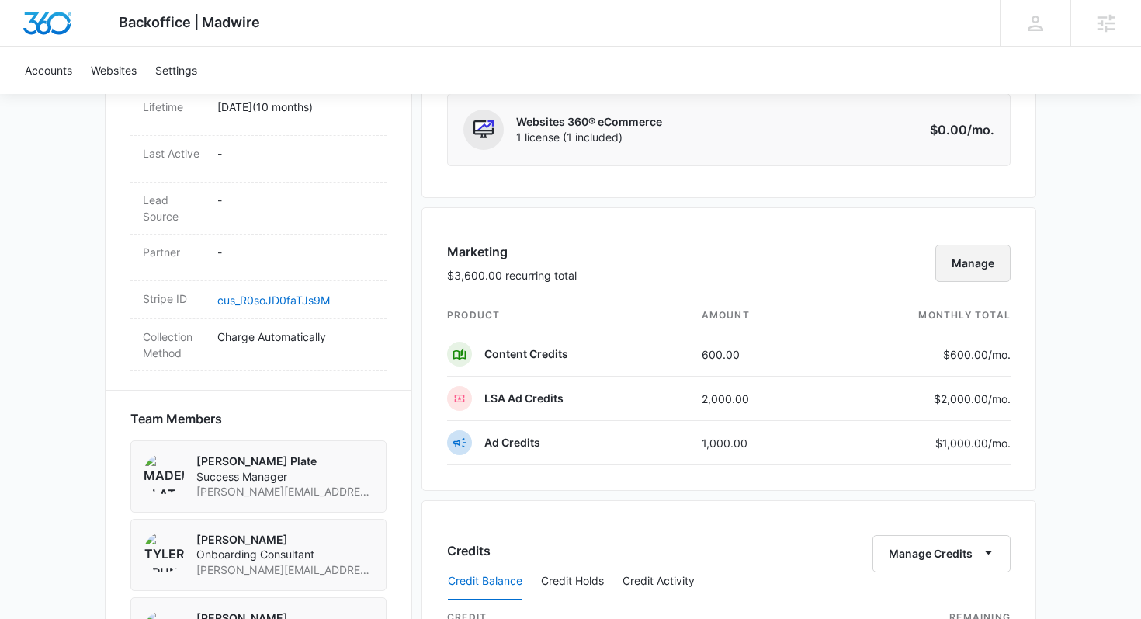
click at [993, 263] on button "Manage" at bounding box center [973, 263] width 75 height 37
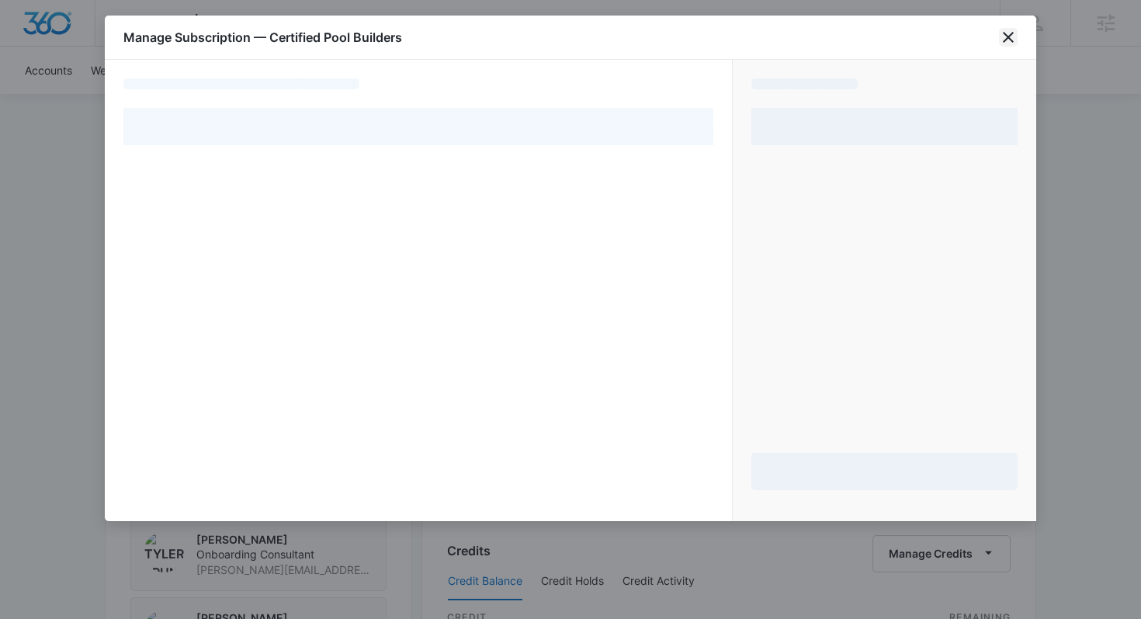
click at [1013, 39] on icon "close" at bounding box center [1008, 37] width 19 height 19
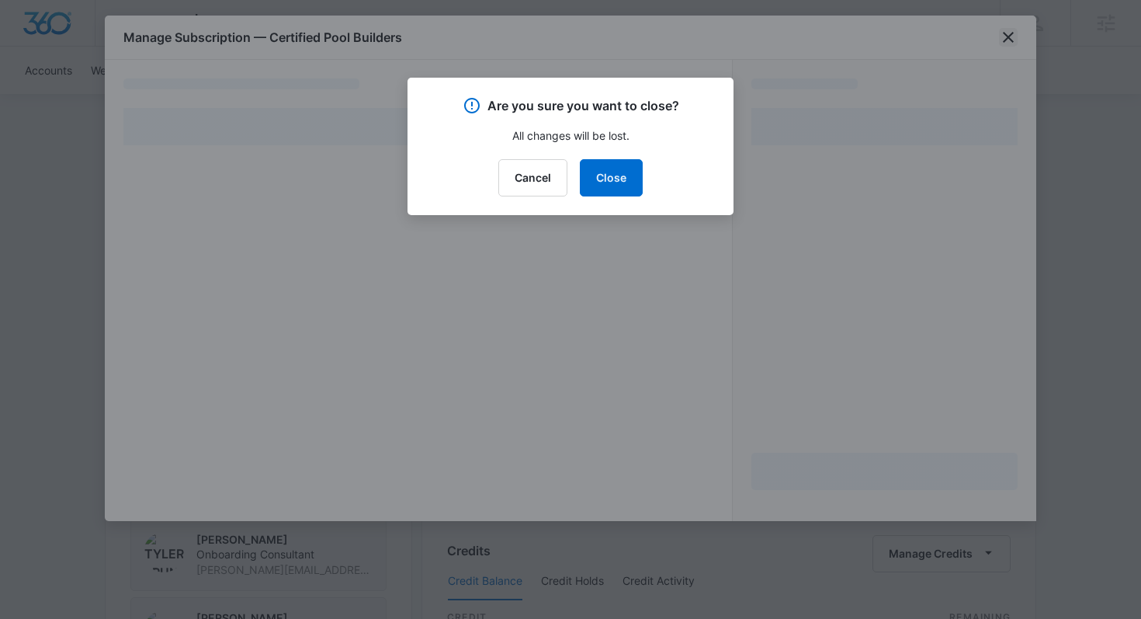
select select "pm_1Rlv3jA4n8RTgNjUEPRUCsf3"
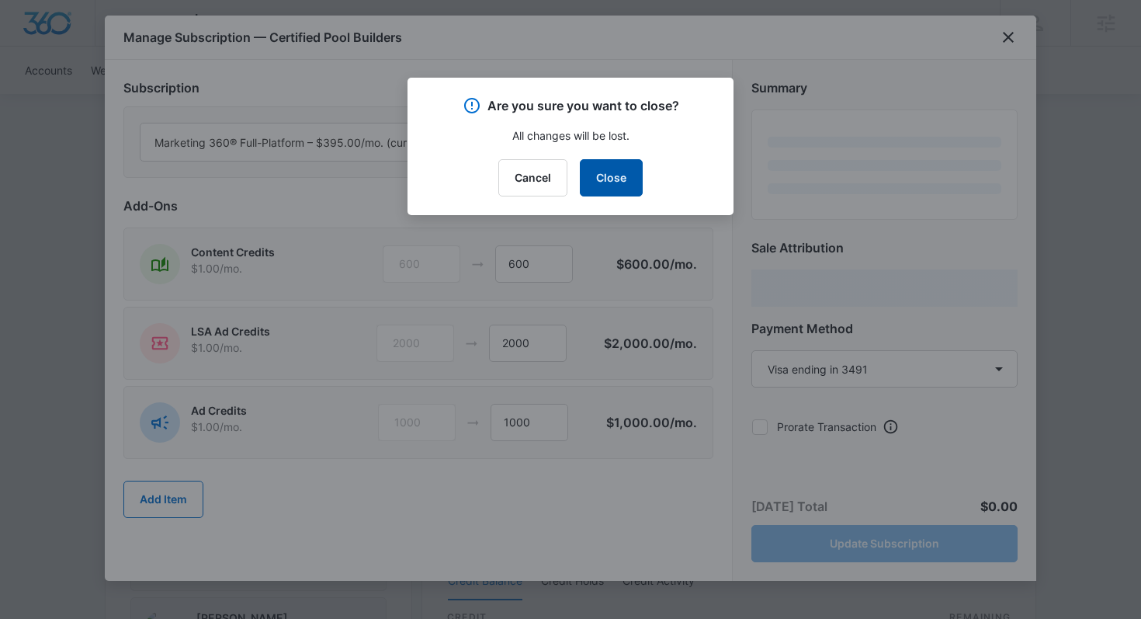
click at [623, 164] on button "Close" at bounding box center [611, 177] width 63 height 37
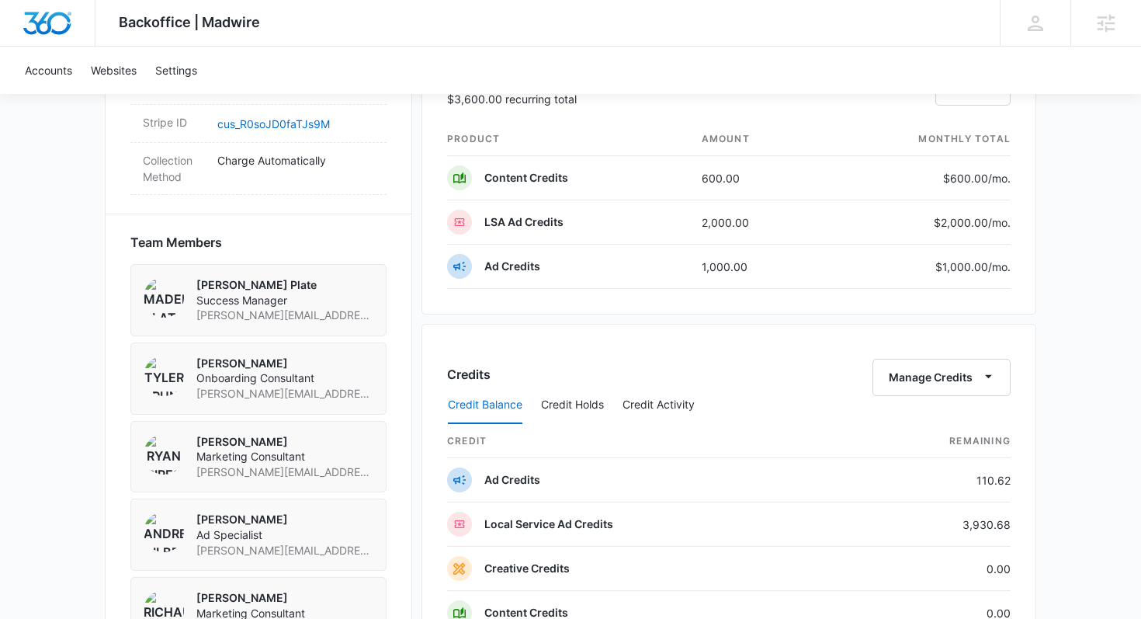
scroll to position [983, 0]
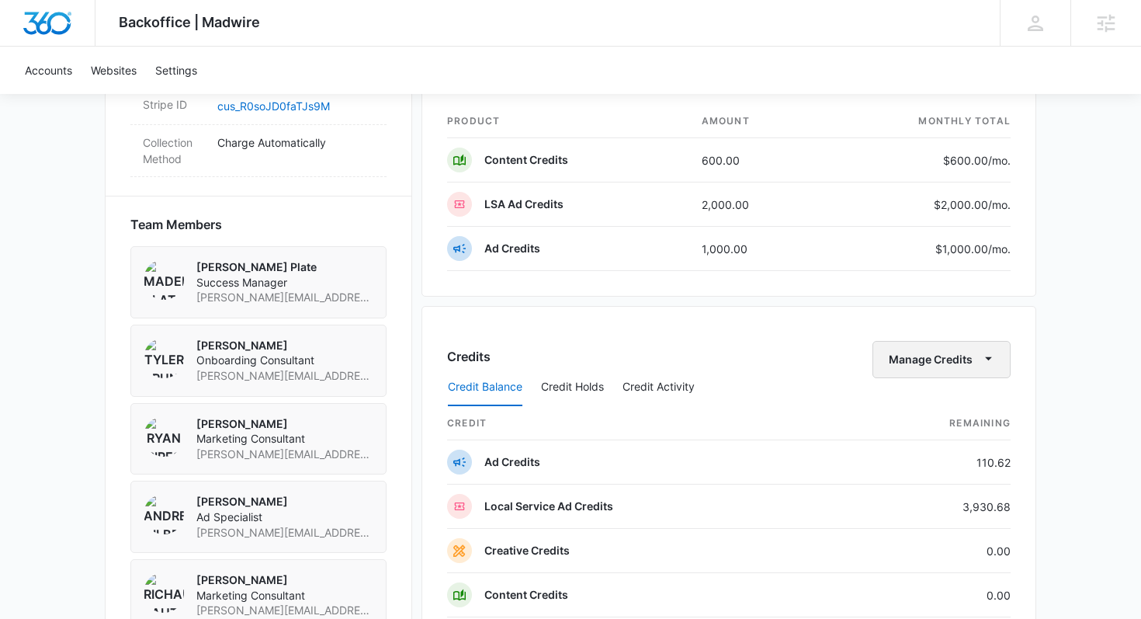
click at [967, 367] on button "Manage Credits" at bounding box center [942, 359] width 138 height 37
click at [939, 404] on div "Transfer Credits" at bounding box center [934, 409] width 82 height 11
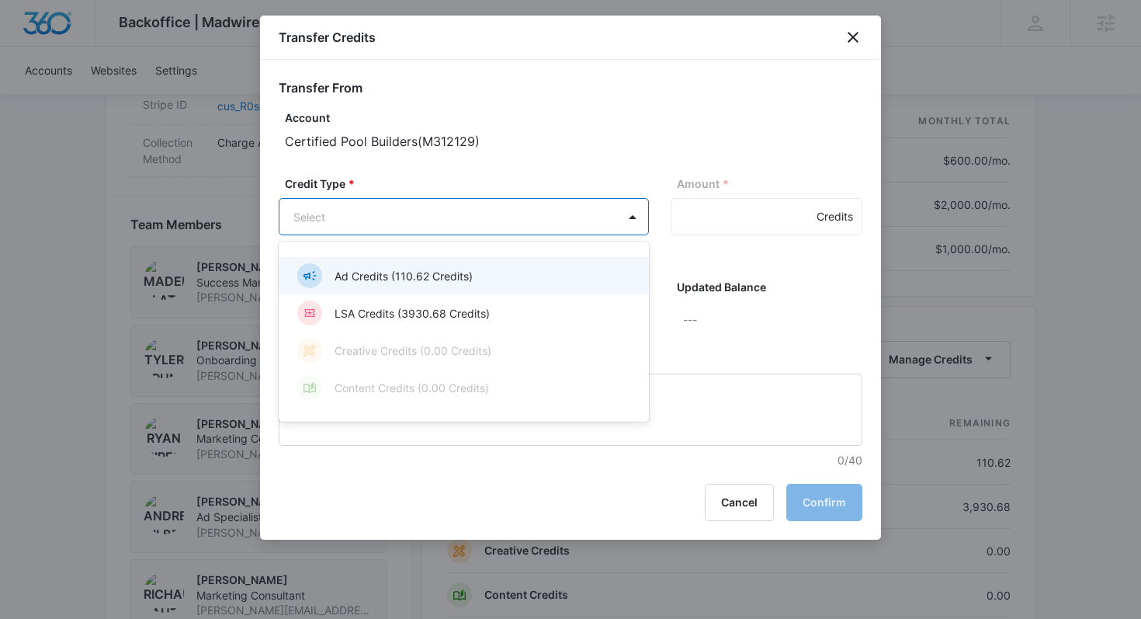
click at [469, 198] on body "Backoffice | Madwire Apps Settings MP Madeline Plate madeline.plate@madwire.com…" at bounding box center [570, 107] width 1141 height 2181
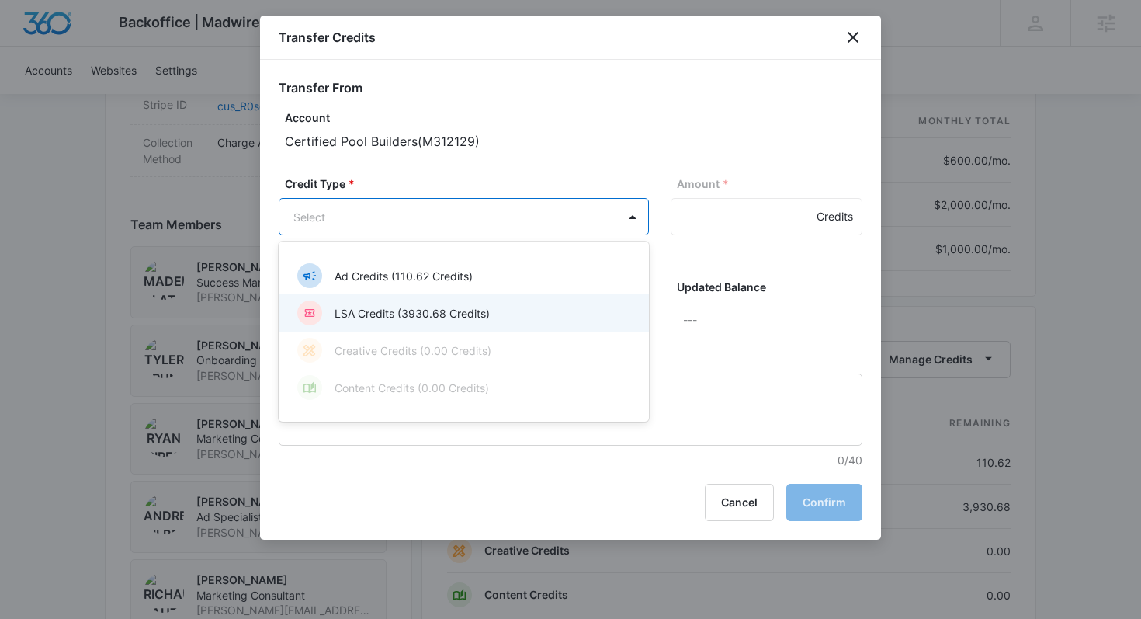
click at [444, 314] on p "LSA Credits (3930.68 Credits)" at bounding box center [412, 313] width 155 height 16
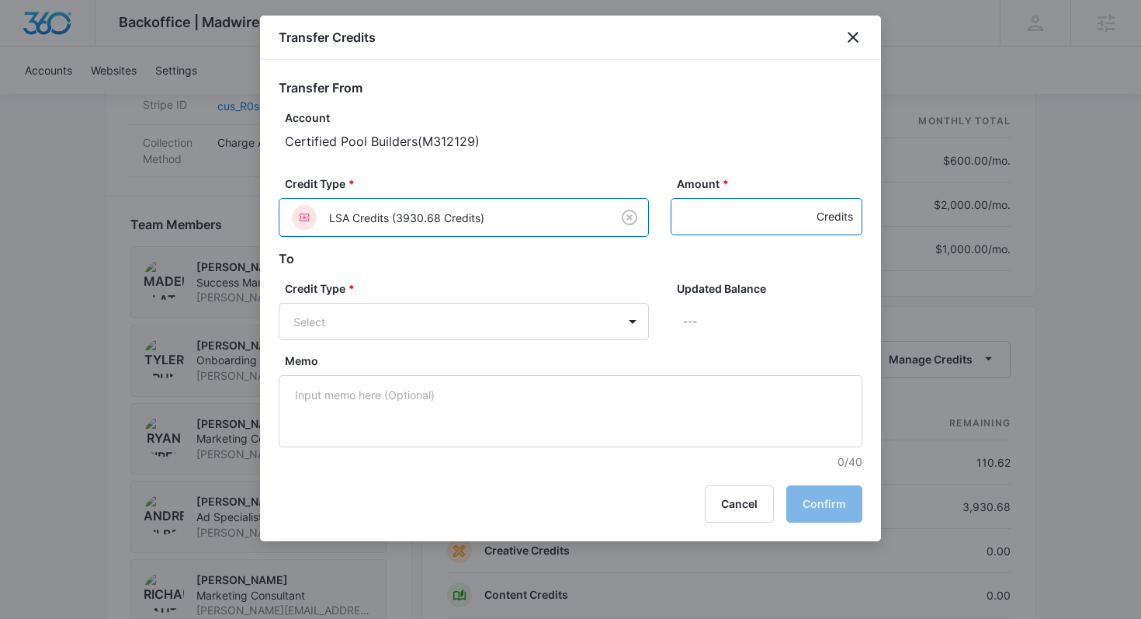
click at [749, 215] on input "Amount *" at bounding box center [767, 216] width 192 height 37
type input "800"
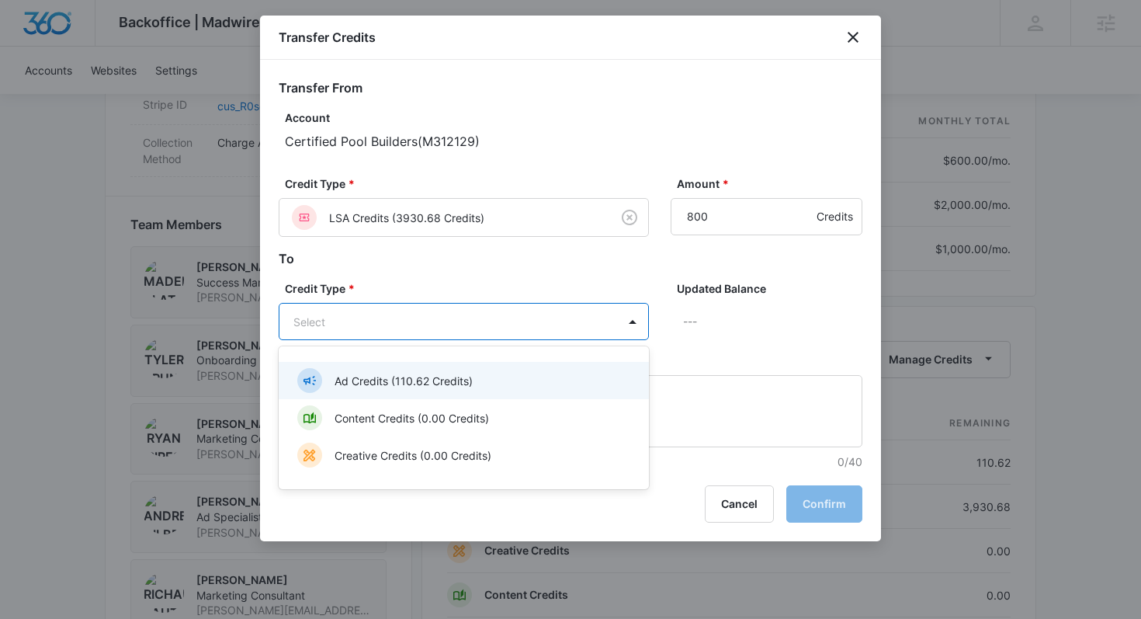
click at [391, 322] on body "Backoffice | Madwire Apps Settings MP Madeline Plate madeline.plate@madwire.com…" at bounding box center [570, 107] width 1141 height 2181
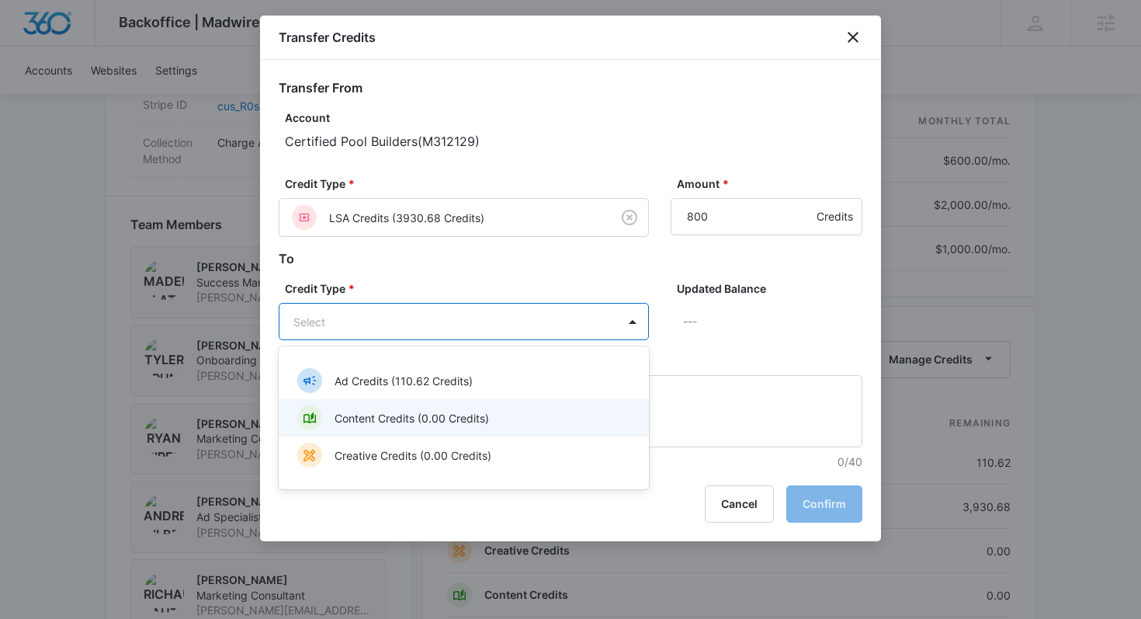
click at [397, 416] on p "Content Credits (0.00 Credits)" at bounding box center [412, 418] width 155 height 16
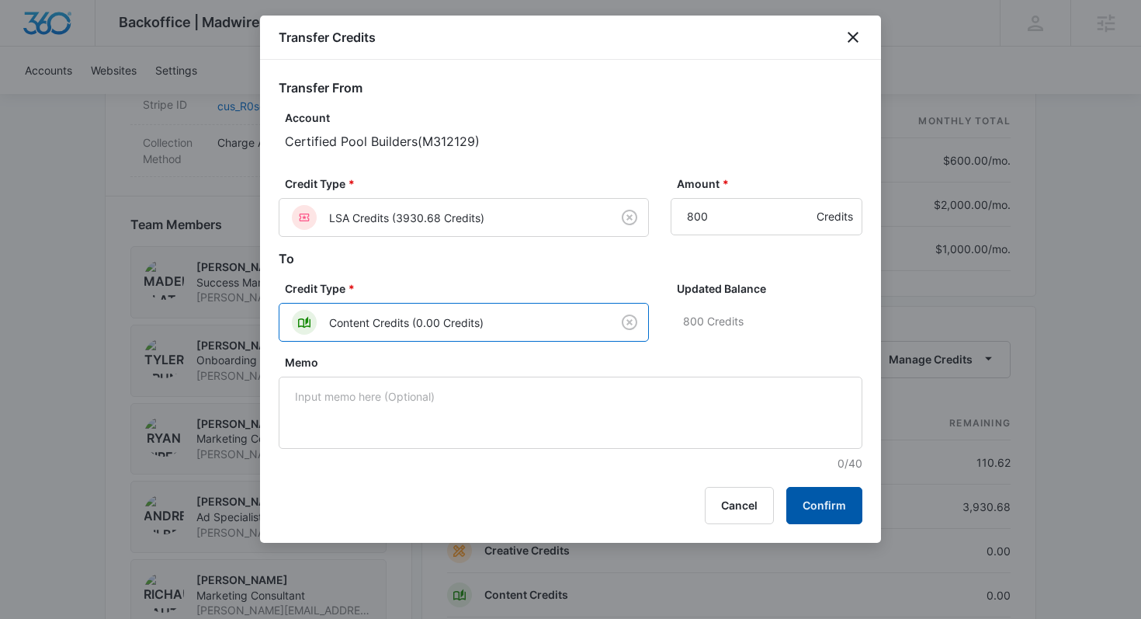
click at [839, 509] on button "Confirm" at bounding box center [825, 505] width 76 height 37
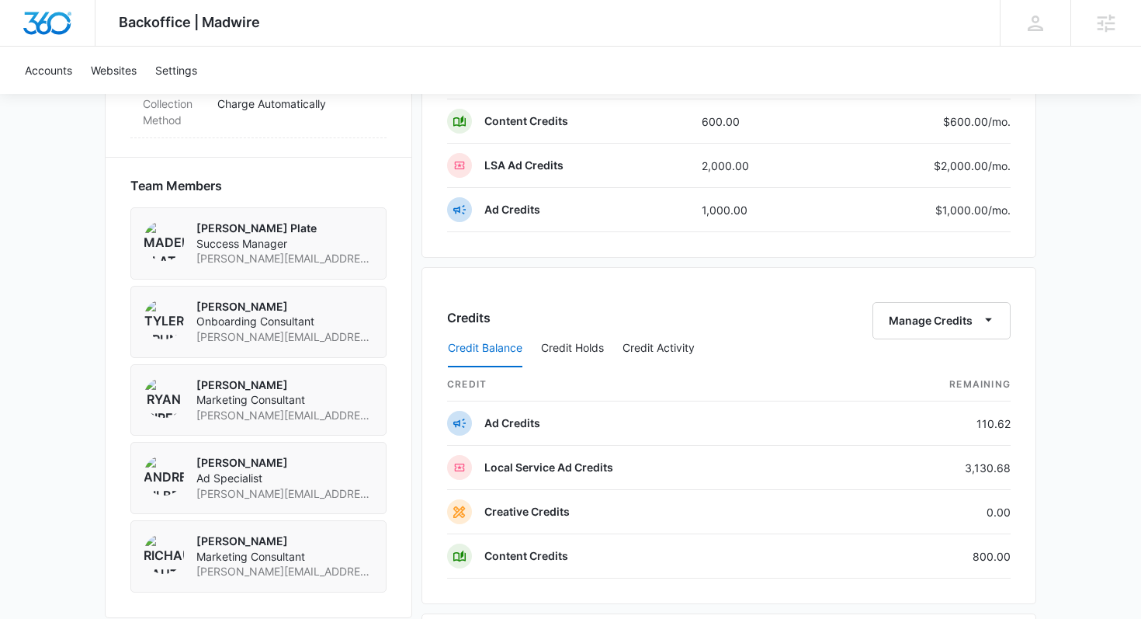
scroll to position [827, 0]
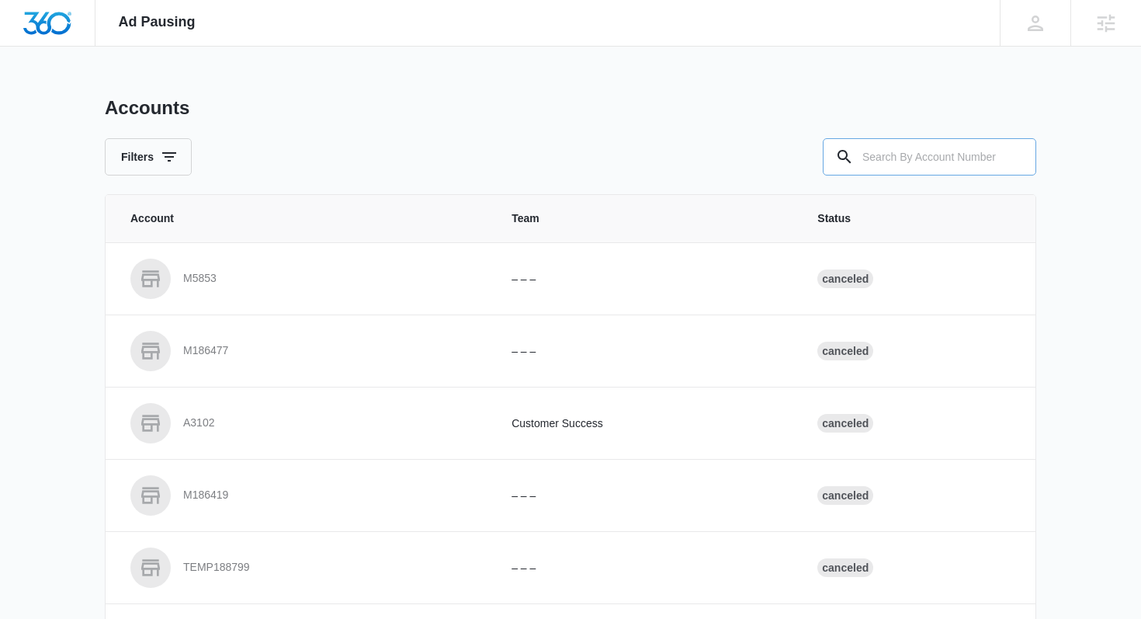
click at [898, 162] on input "text" at bounding box center [930, 156] width 214 height 37
type input "M312129"
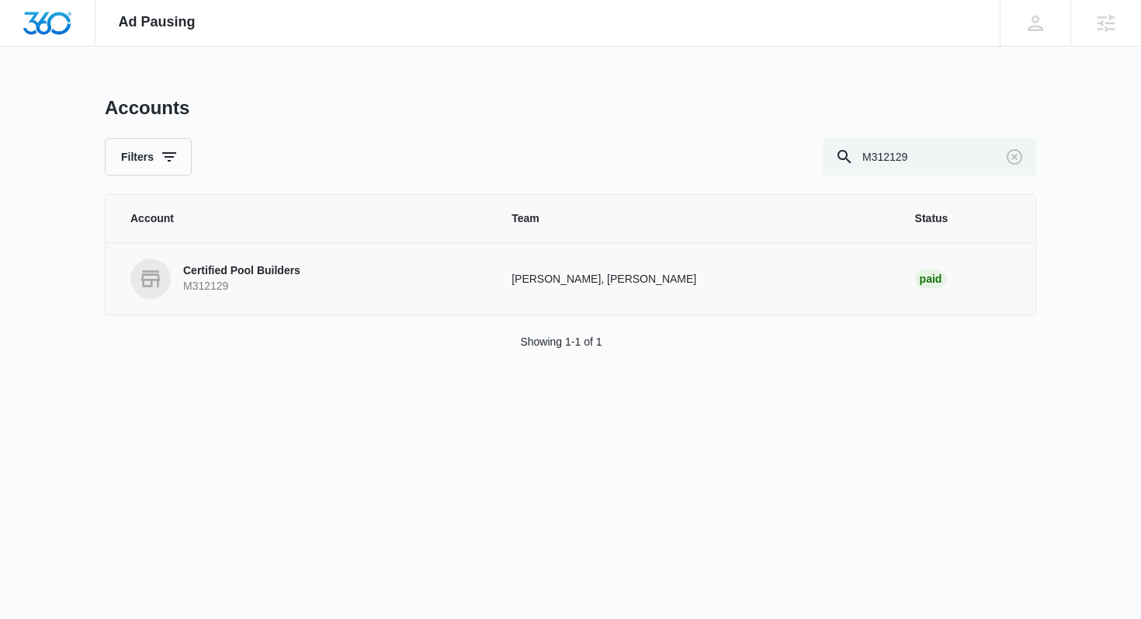
click at [261, 278] on p "Certified Pool Builders" at bounding box center [241, 271] width 117 height 16
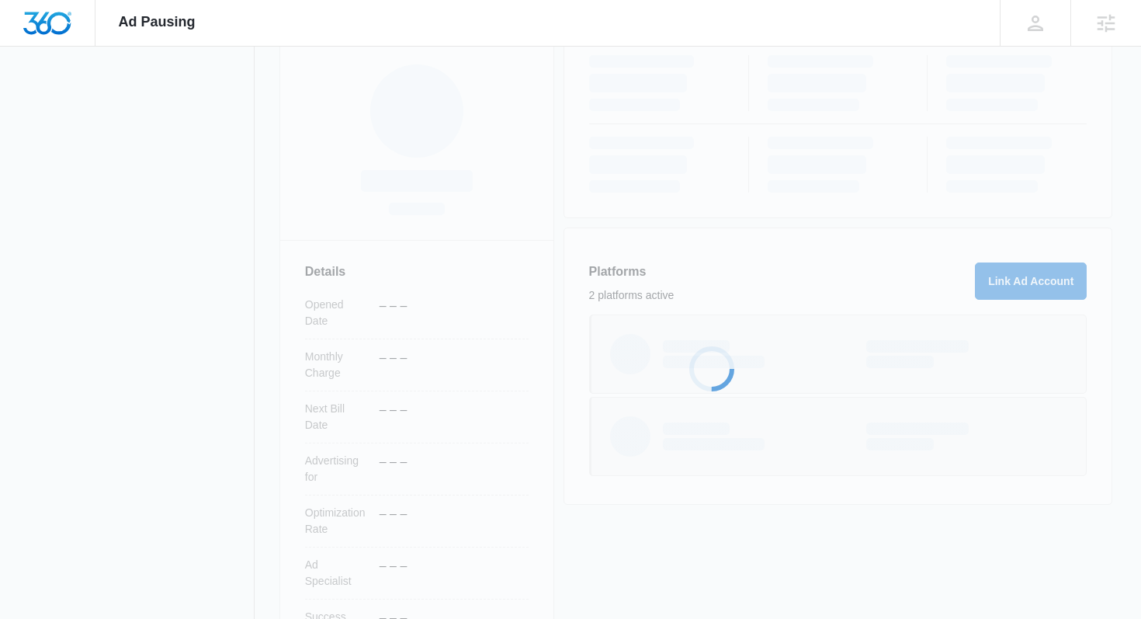
scroll to position [310, 0]
